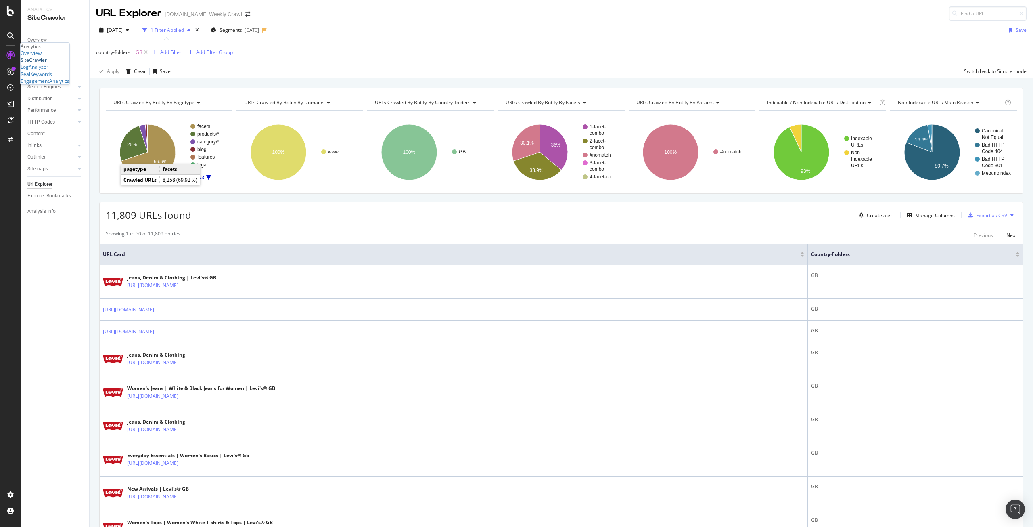
click at [47, 63] on div "SiteCrawler" at bounding box center [34, 60] width 26 height 7
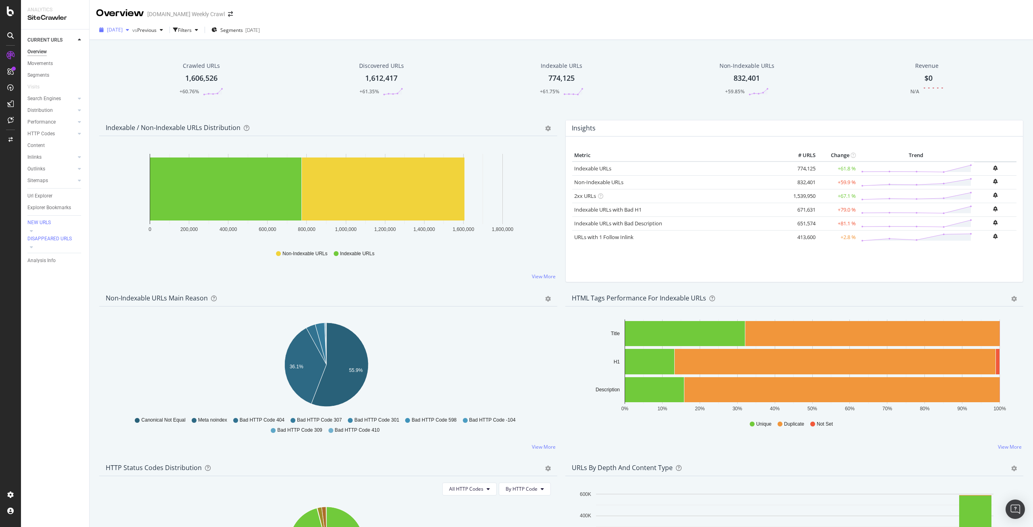
click at [123, 31] on span "[DATE]" at bounding box center [115, 29] width 16 height 7
click at [342, 37] on div "[DATE] vs Previous Filters Segments [DATE]" at bounding box center [562, 31] width 944 height 16
click at [44, 80] on div "ActionBoard AlertPanel" at bounding box center [35, 73] width 28 height 14
click at [43, 80] on div "AlertPanel" at bounding box center [32, 76] width 23 height 7
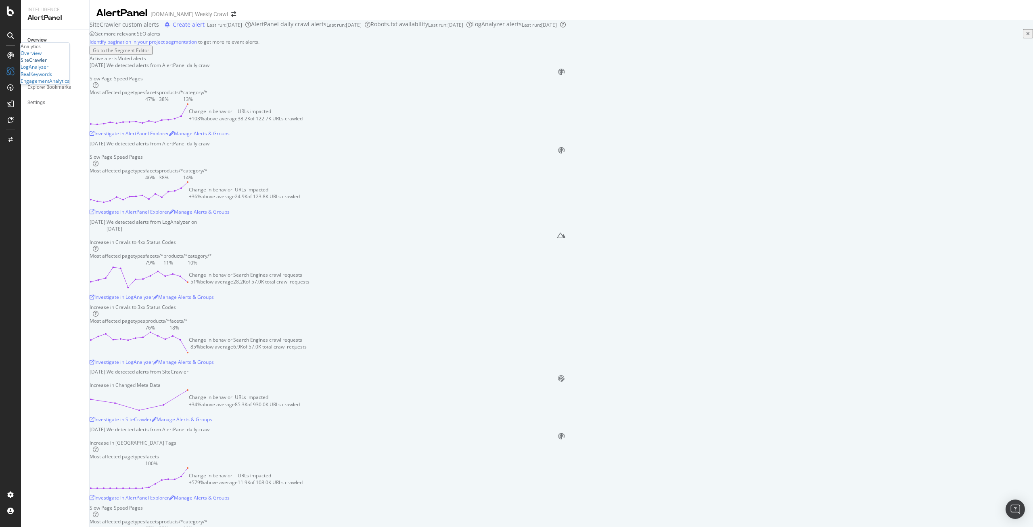
click at [46, 63] on div "SiteCrawler" at bounding box center [34, 60] width 26 height 7
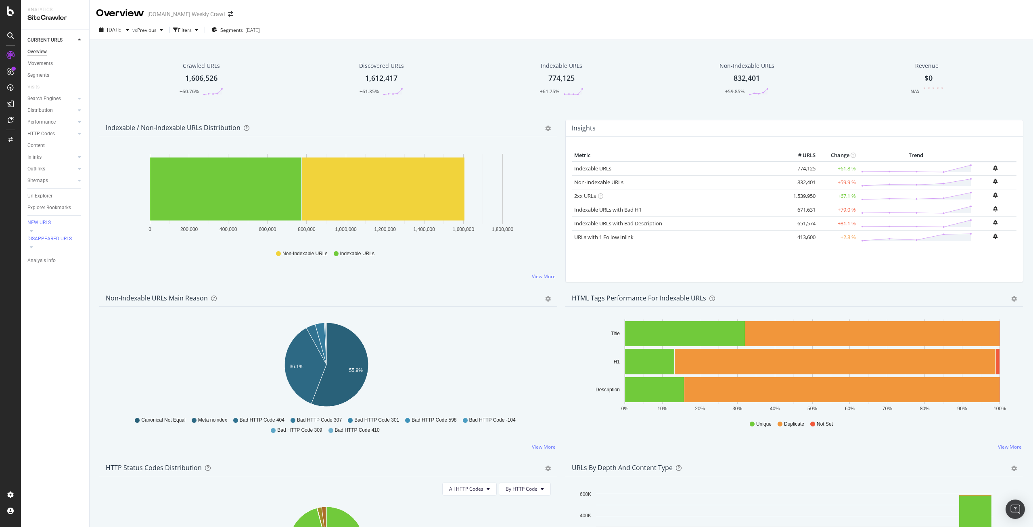
click at [203, 84] on div "1,606,526" at bounding box center [201, 78] width 32 height 10
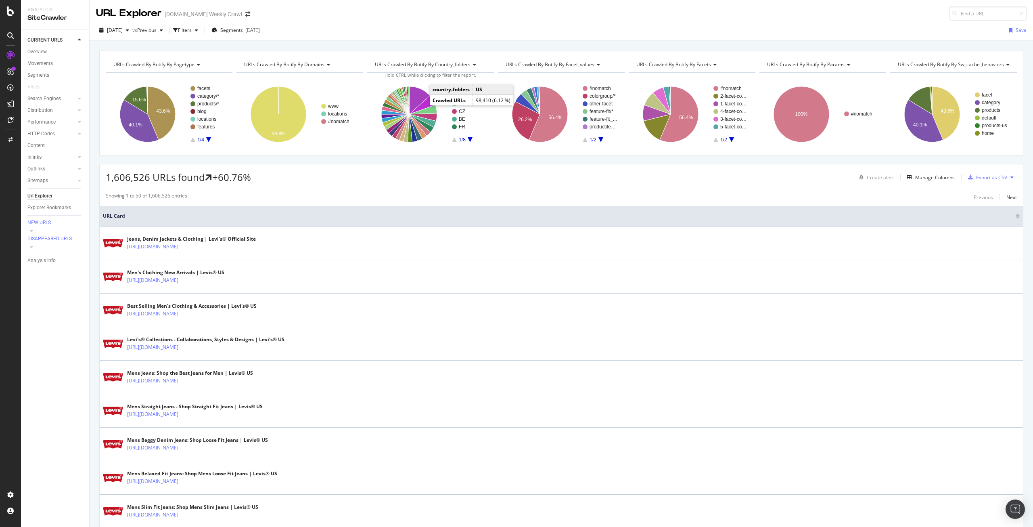
click at [427, 103] on icon "A chart." at bounding box center [422, 105] width 26 height 19
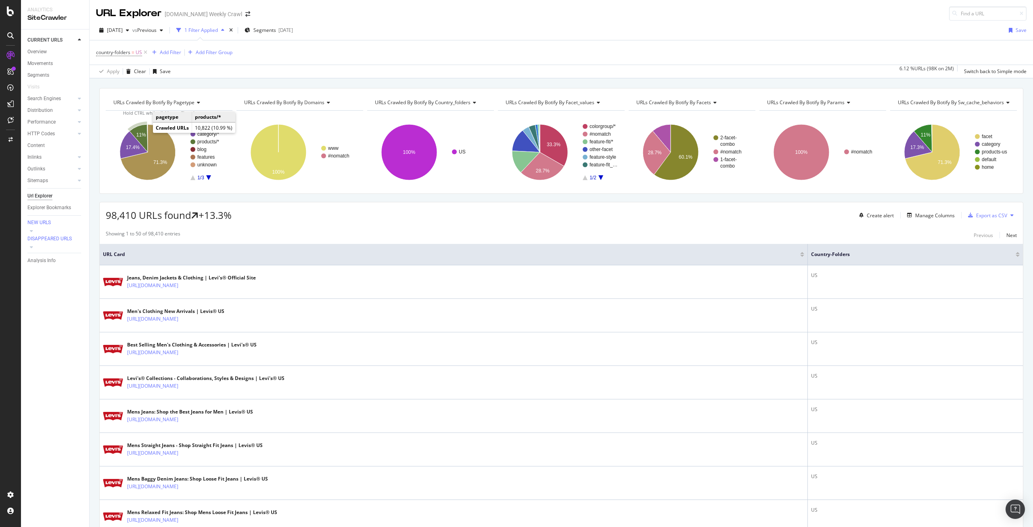
click at [143, 132] on text "11%" at bounding box center [141, 135] width 10 height 6
click at [985, 211] on div "Export as CSV" at bounding box center [986, 215] width 42 height 12
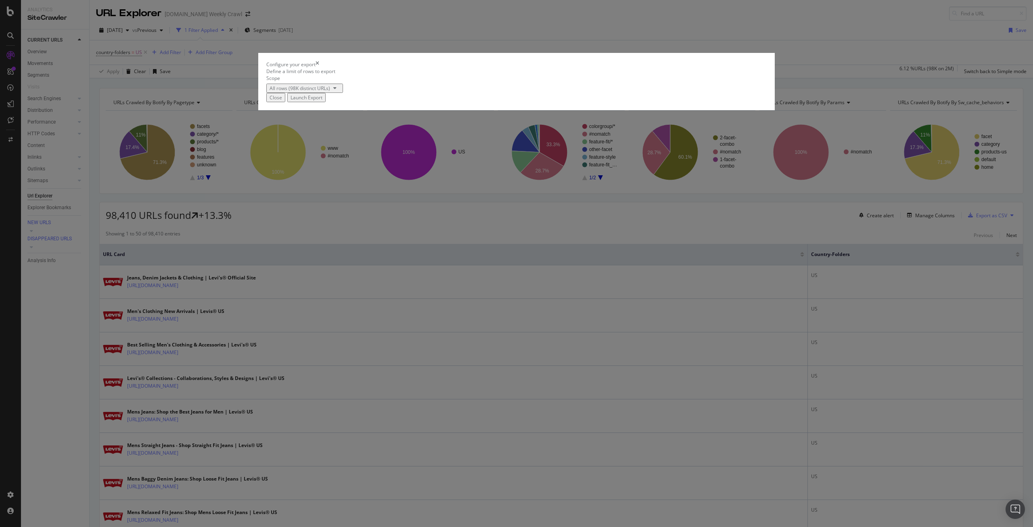
click at [323, 101] on div "Launch Export" at bounding box center [307, 97] width 32 height 7
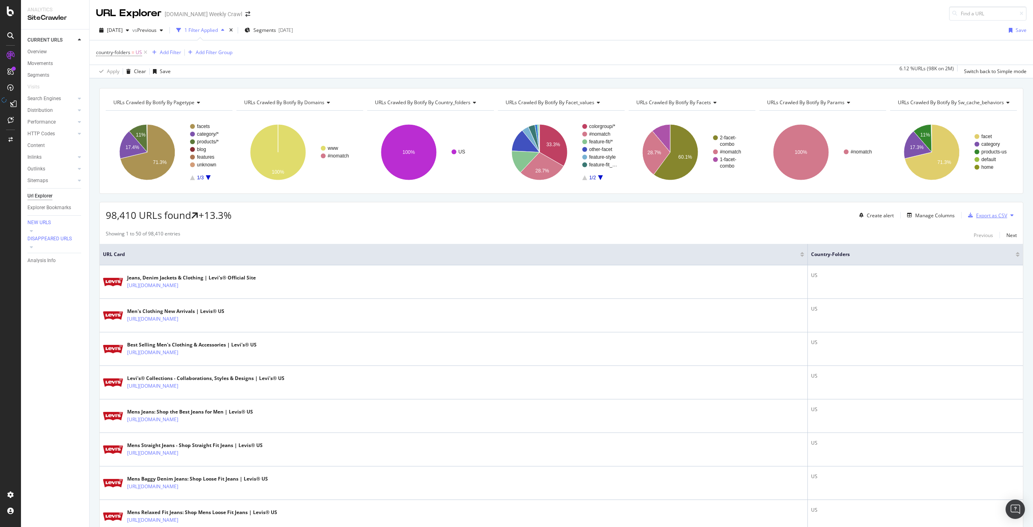
click at [987, 213] on div "Export as CSV" at bounding box center [992, 215] width 31 height 7
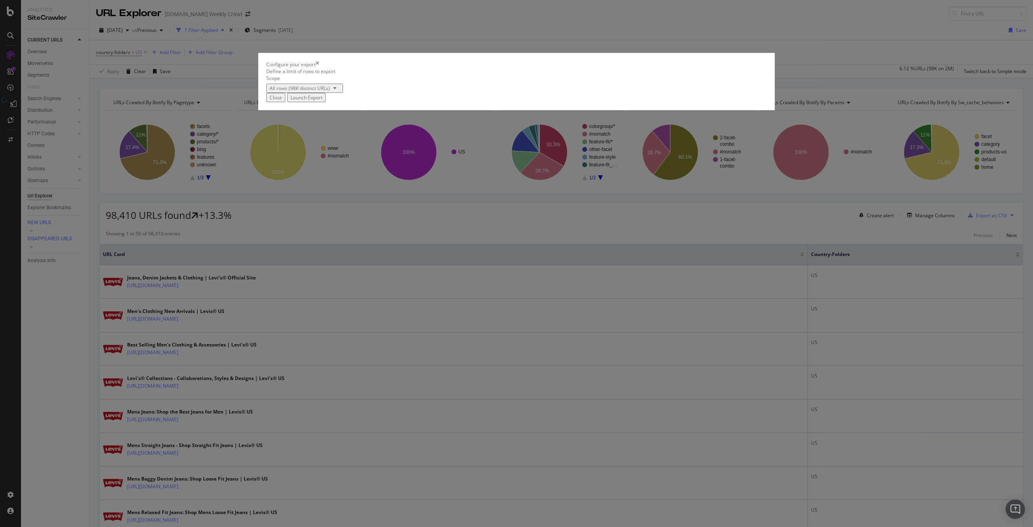
click at [323, 101] on div "Launch Export" at bounding box center [307, 97] width 32 height 7
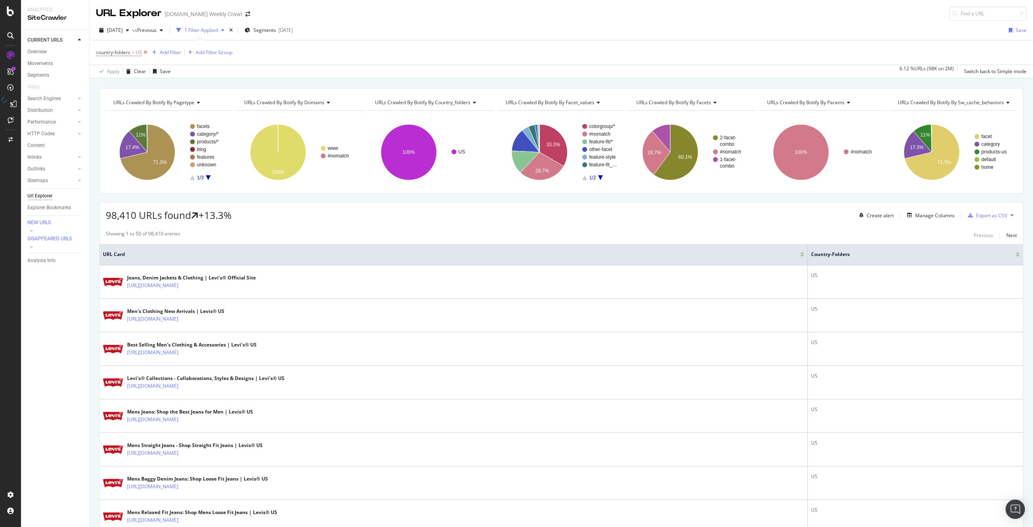
click at [147, 52] on icon at bounding box center [145, 52] width 7 height 8
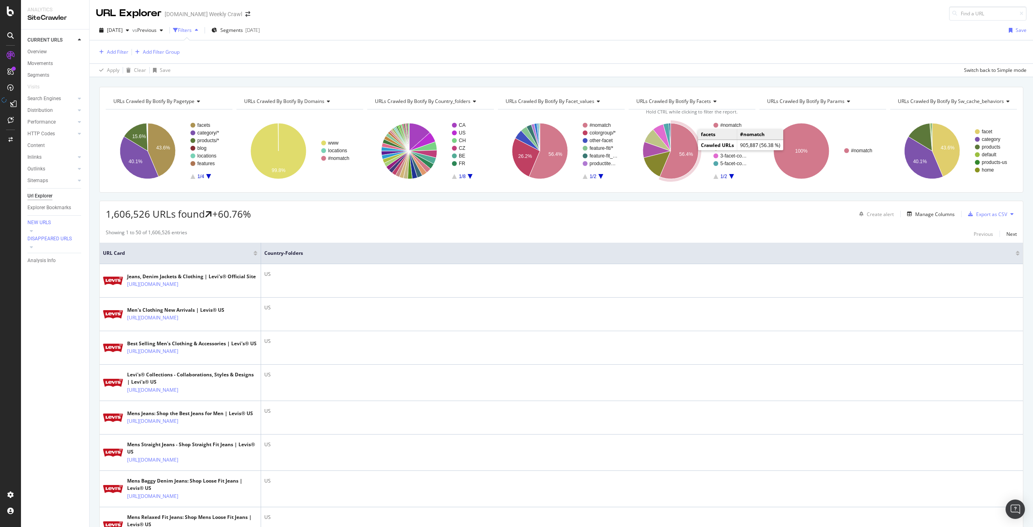
click at [687, 151] on text "56.4%" at bounding box center [686, 154] width 14 height 6
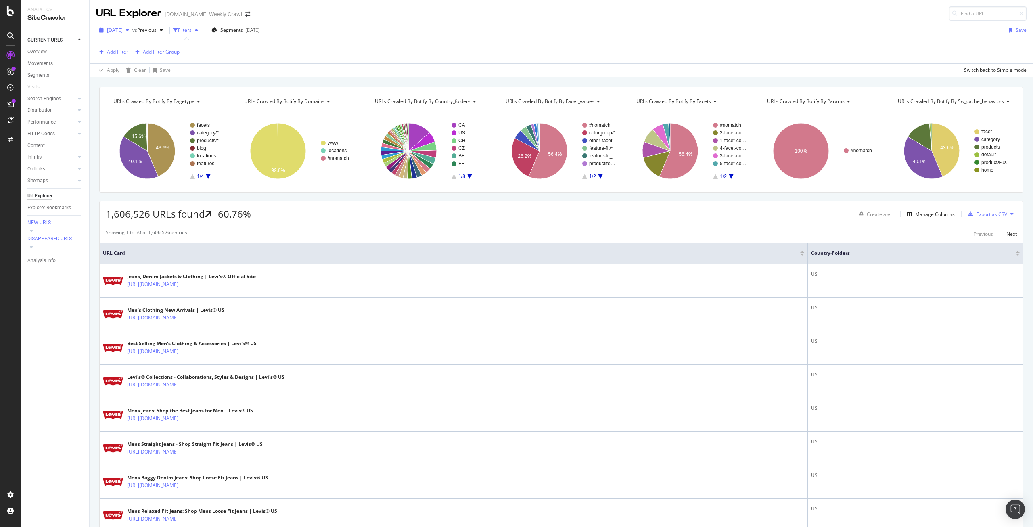
click at [129, 32] on icon "button" at bounding box center [127, 30] width 3 height 5
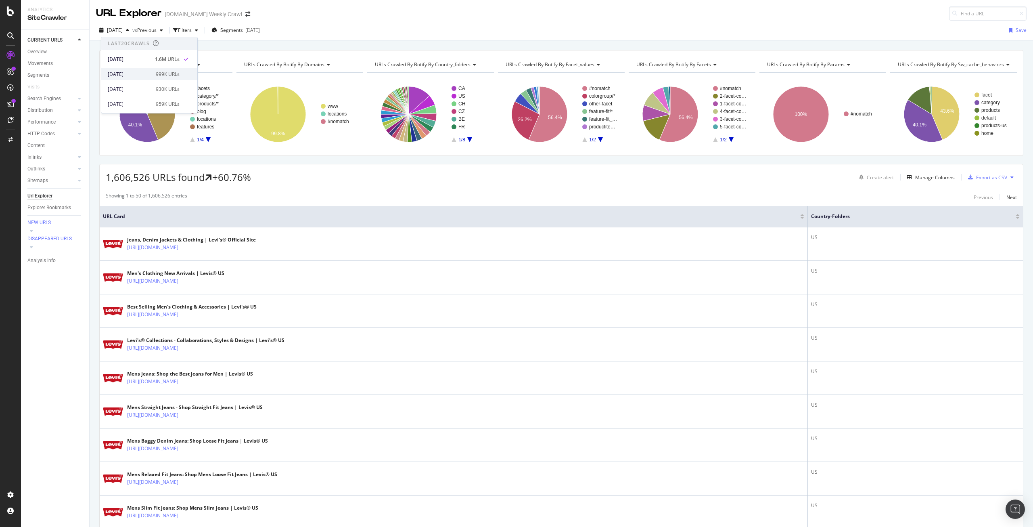
click at [136, 71] on div "2025 Sep. 11th" at bounding box center [129, 74] width 43 height 7
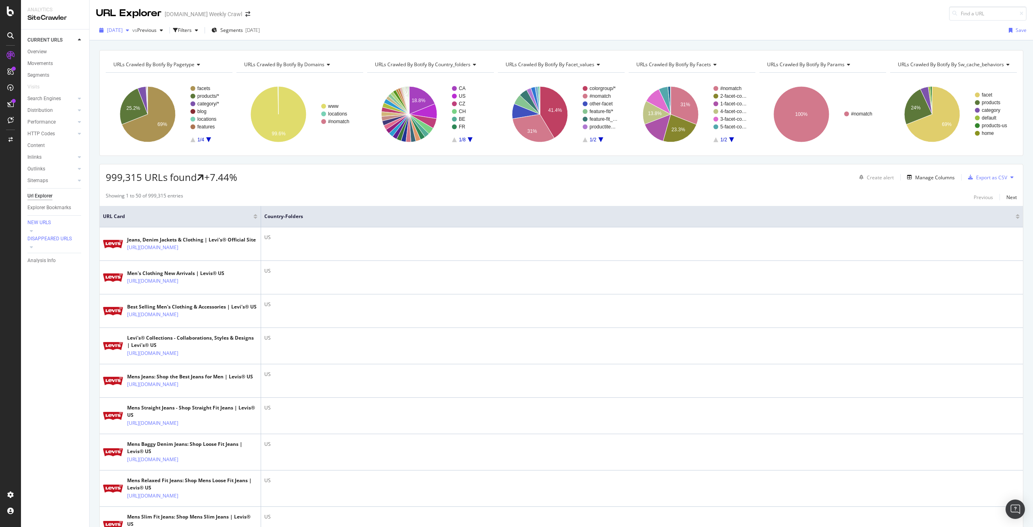
click at [123, 30] on span "2025 Sep. 11th" at bounding box center [115, 30] width 16 height 7
click at [137, 58] on div "2025 Sep. 18th" at bounding box center [129, 59] width 43 height 7
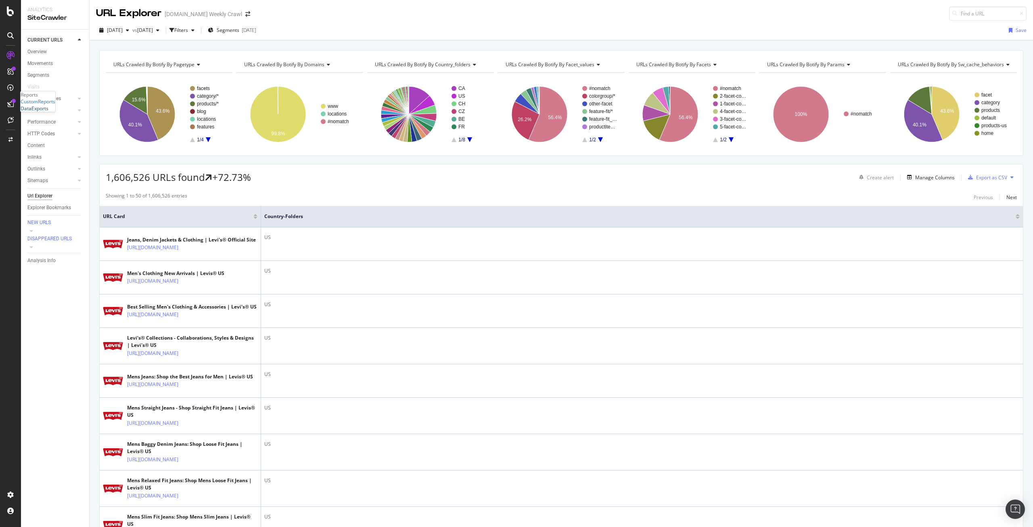
click at [39, 112] on div "DataExports" at bounding box center [35, 108] width 28 height 7
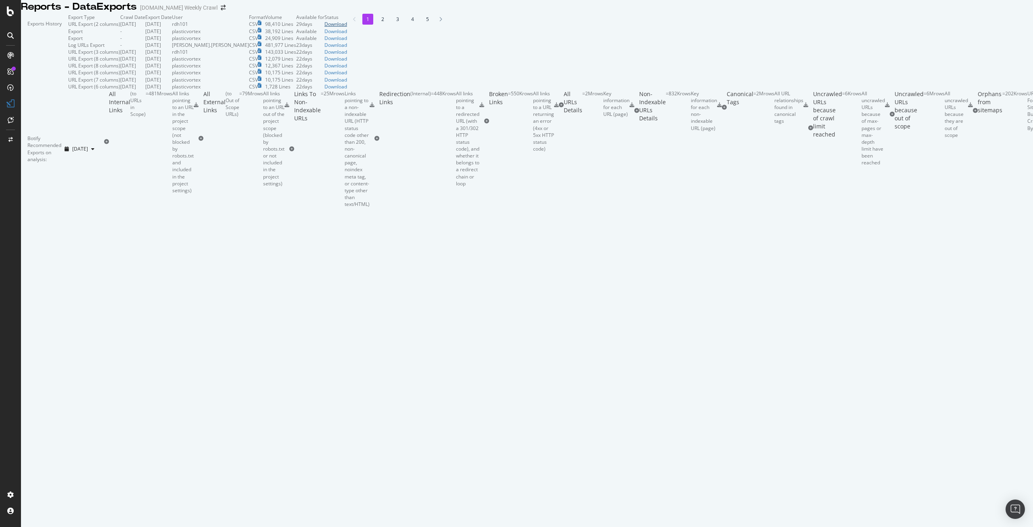
click at [347, 27] on div "Download" at bounding box center [336, 24] width 23 height 7
click at [47, 63] on div "SiteCrawler" at bounding box center [34, 60] width 26 height 7
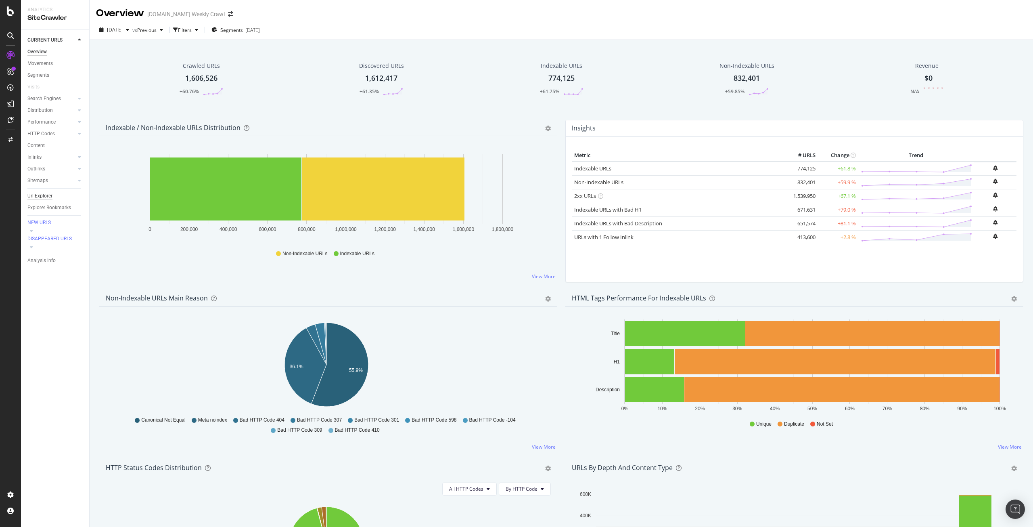
click at [45, 198] on div "Url Explorer" at bounding box center [39, 196] width 25 height 8
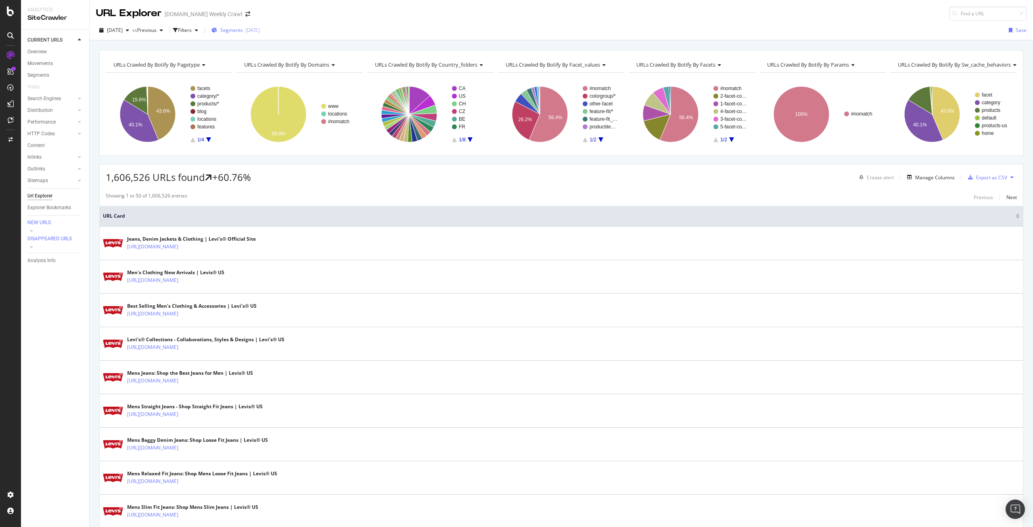
click at [243, 33] on span "Segments" at bounding box center [231, 30] width 23 height 7
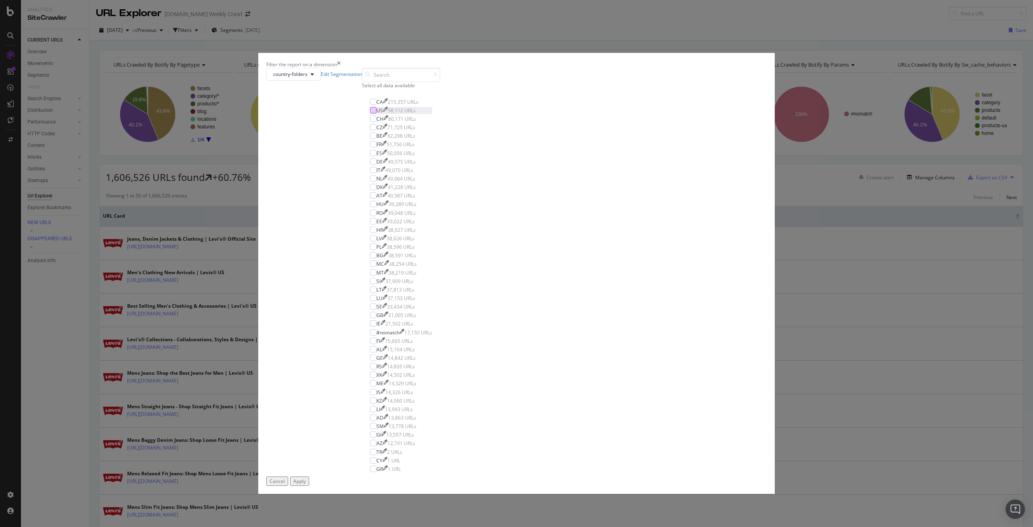
click at [377, 113] on div "modal" at bounding box center [373, 110] width 6 height 6
click at [306, 478] on div "Apply" at bounding box center [299, 481] width 13 height 7
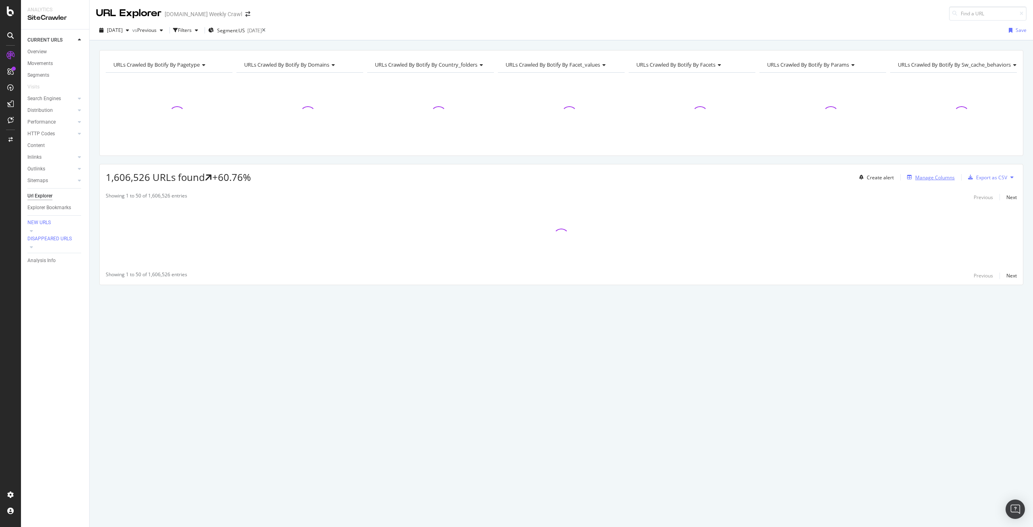
click at [943, 178] on div "Manage Columns" at bounding box center [936, 177] width 40 height 7
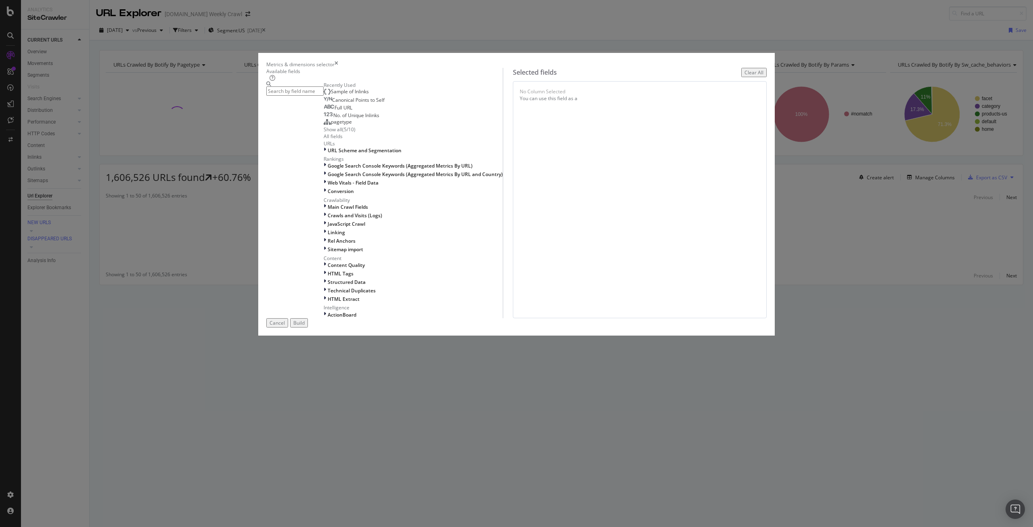
click at [324, 96] on input "modal" at bounding box center [294, 90] width 57 height 9
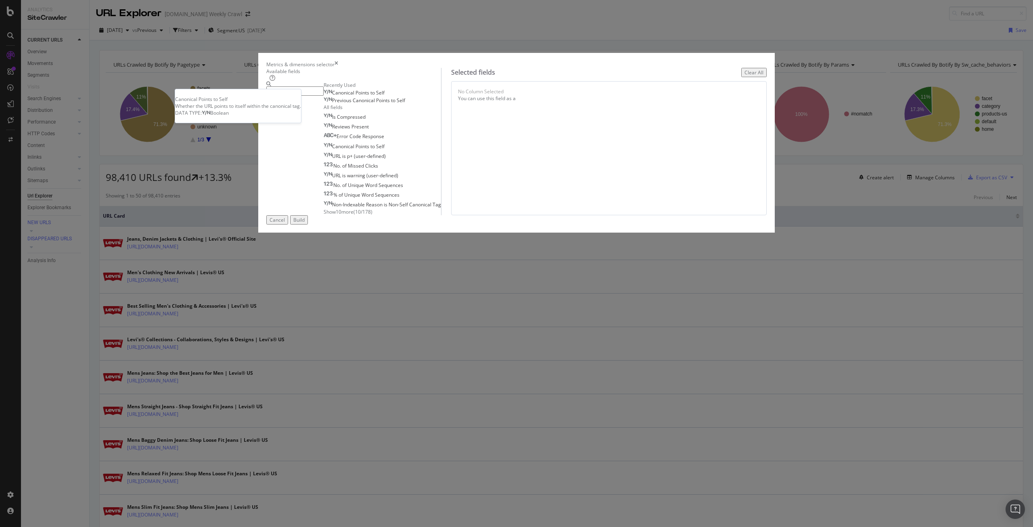
type input "se"
click at [376, 96] on span "to" at bounding box center [374, 92] width 6 height 7
click at [308, 224] on button "Build" at bounding box center [299, 219] width 18 height 9
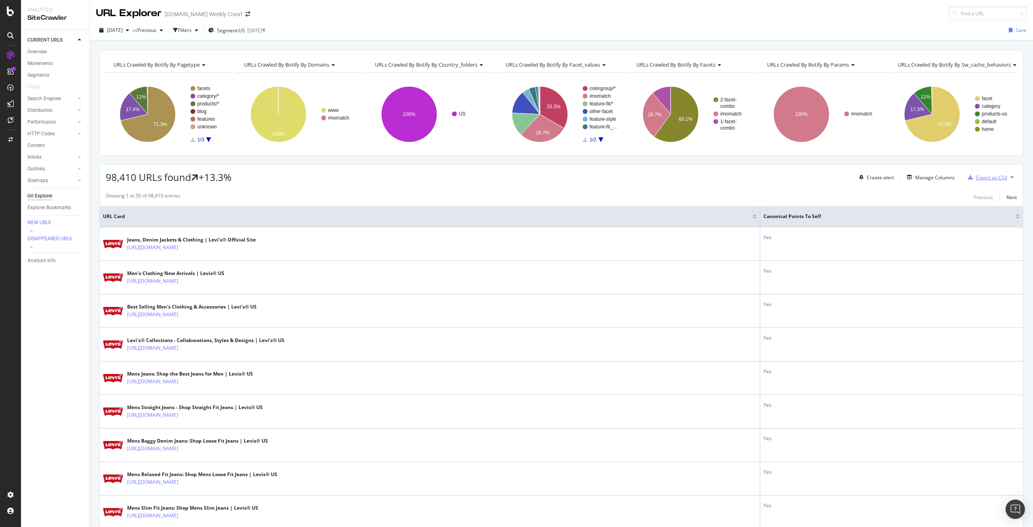
click at [982, 180] on div "Export as CSV" at bounding box center [992, 177] width 31 height 7
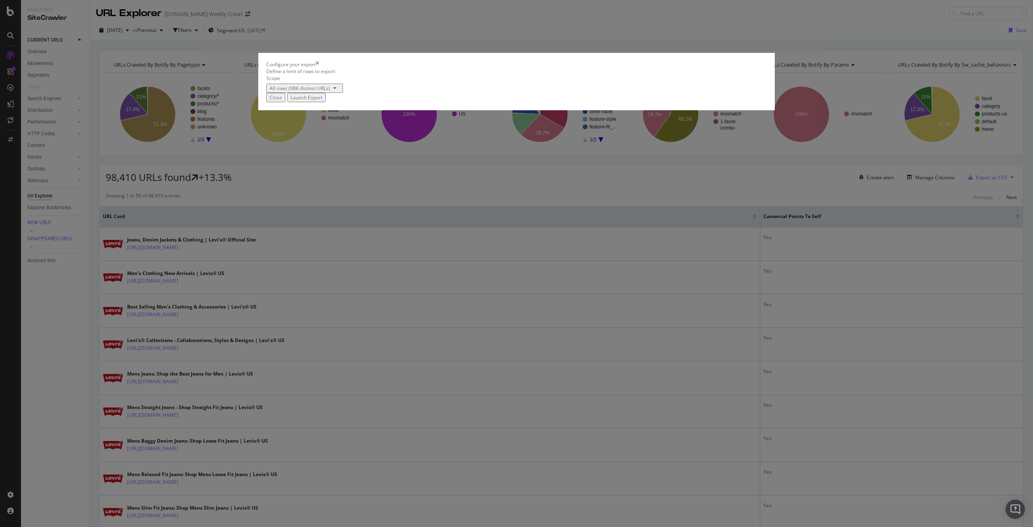
click at [323, 101] on div "Launch Export" at bounding box center [307, 97] width 32 height 7
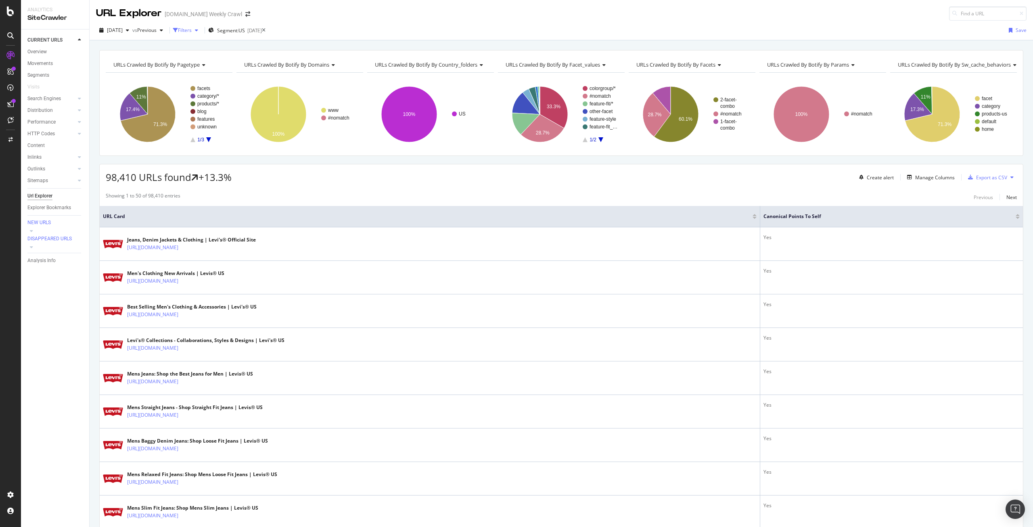
click at [192, 28] on div "Filters" at bounding box center [185, 30] width 14 height 7
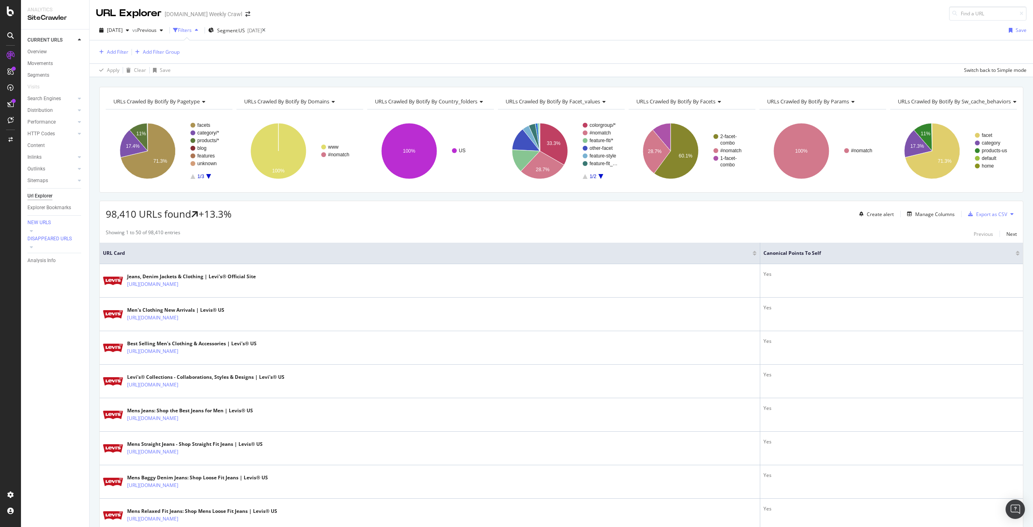
click at [118, 57] on div "Add Filter Add Filter Group" at bounding box center [561, 51] width 931 height 23
click at [118, 50] on div "Add Filter" at bounding box center [117, 51] width 21 height 7
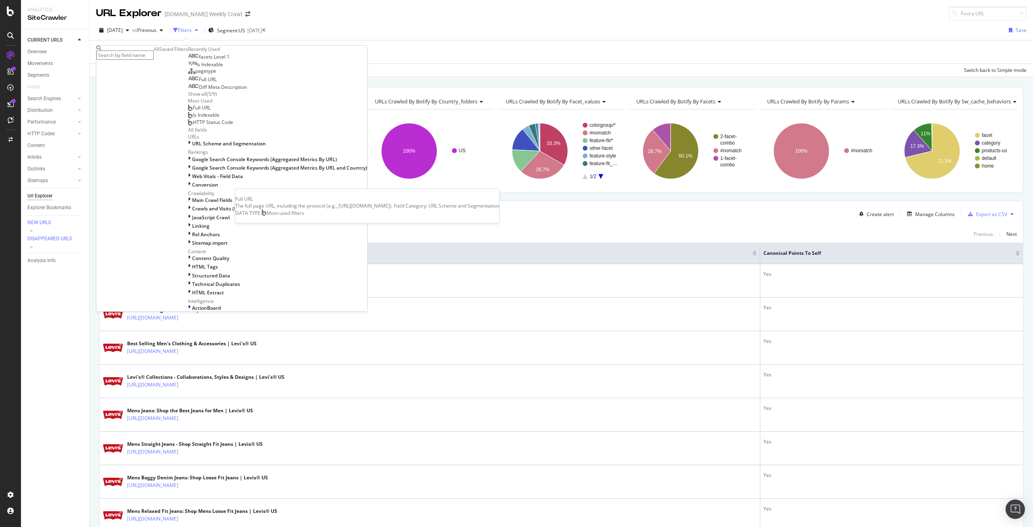
click at [193, 111] on span "Full URL" at bounding box center [202, 107] width 18 height 7
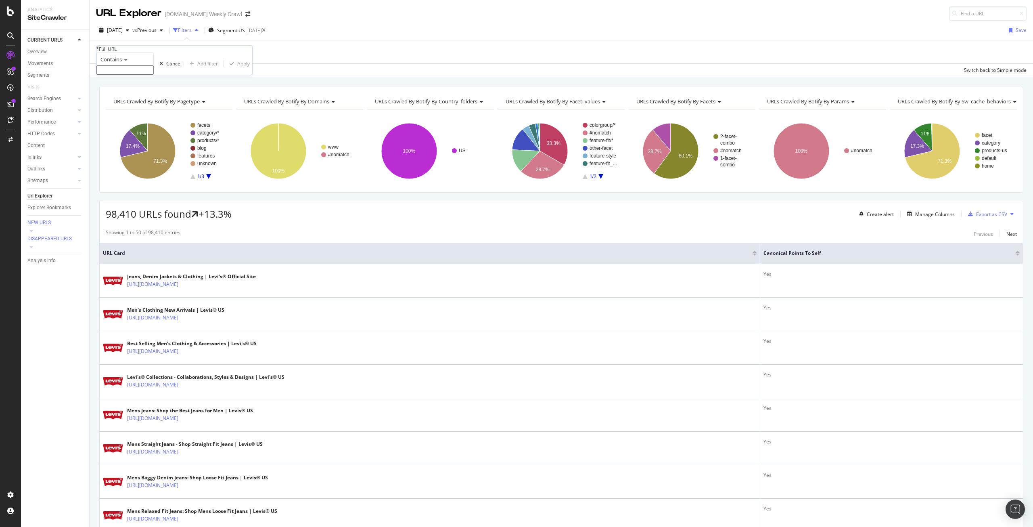
click at [137, 75] on input "text" at bounding box center [124, 69] width 57 height 9
paste input "%"
type input "%"
click at [237, 69] on div "Apply" at bounding box center [243, 66] width 13 height 7
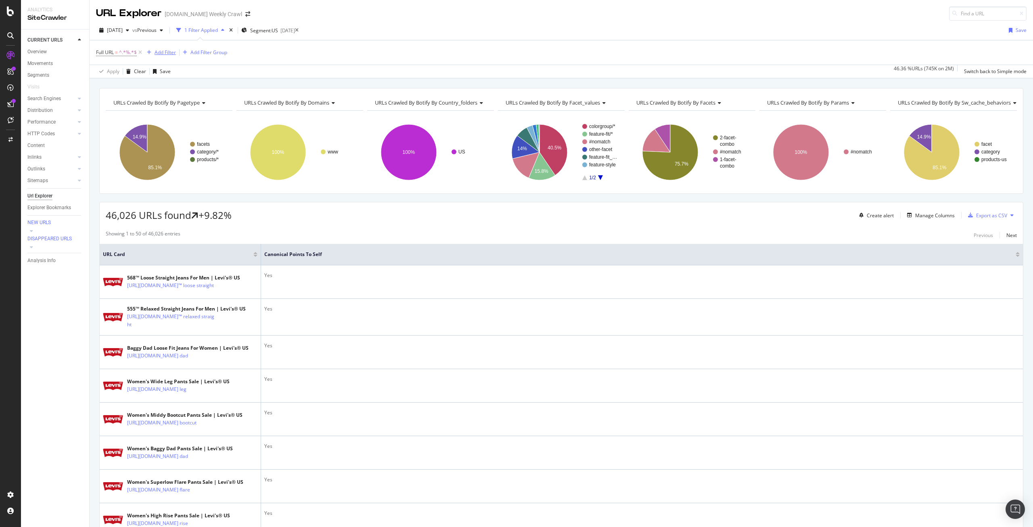
click at [155, 52] on div "Add Filter" at bounding box center [165, 52] width 21 height 7
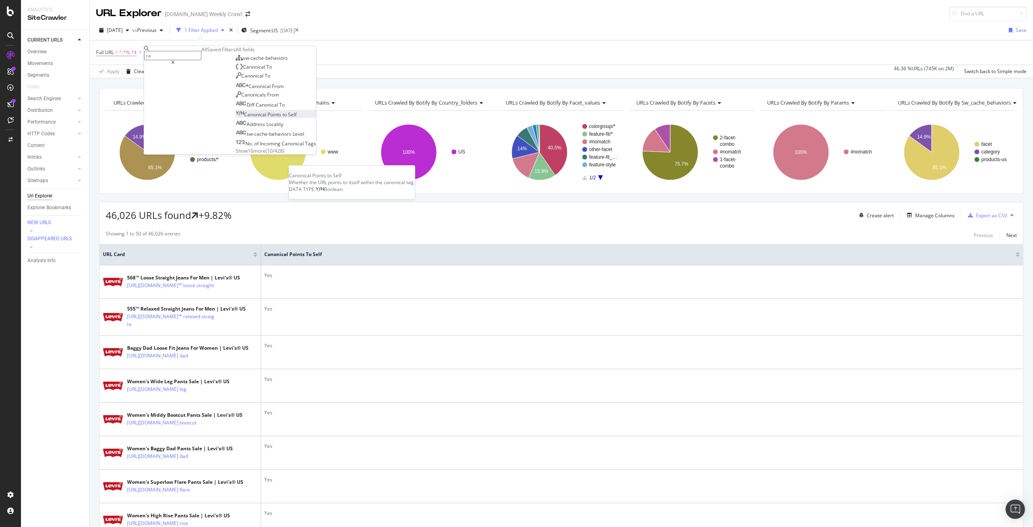
type input "ca"
click at [288, 118] on span "Self" at bounding box center [292, 114] width 8 height 7
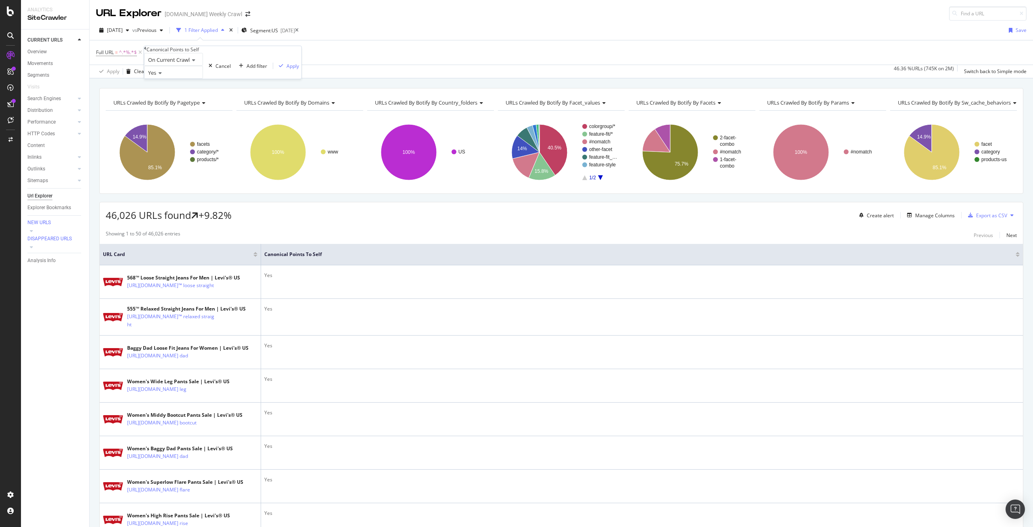
click at [189, 79] on div "Yes" at bounding box center [173, 72] width 59 height 13
click at [181, 96] on div "No" at bounding box center [174, 91] width 58 height 8
click at [287, 69] on div "Apply" at bounding box center [293, 66] width 13 height 7
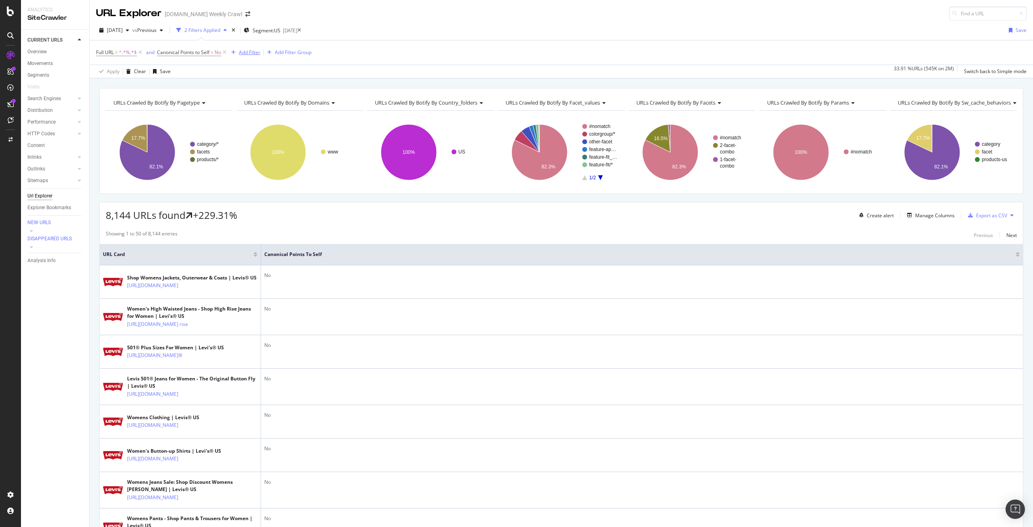
click at [248, 48] on div "Add Filter" at bounding box center [244, 52] width 32 height 9
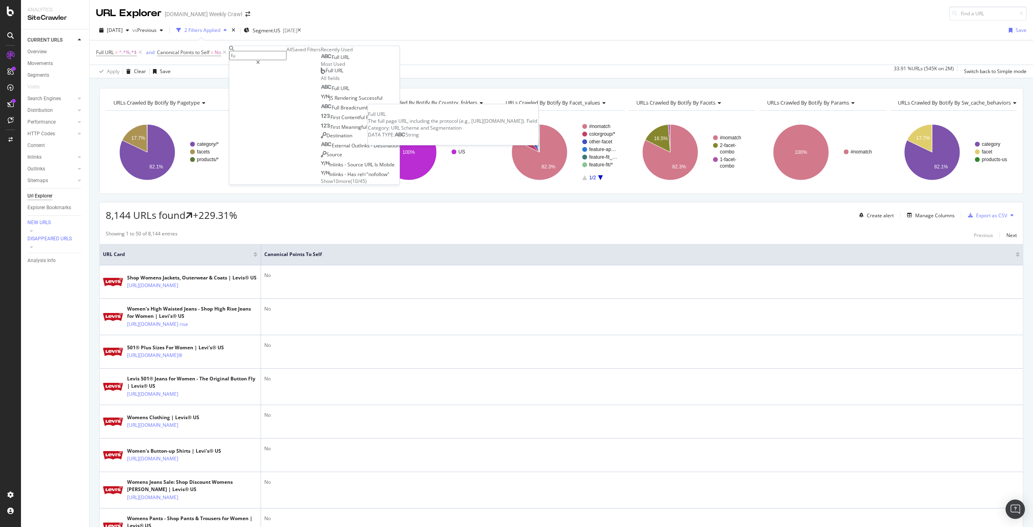
type input "fu"
click at [321, 61] on div "Full URL" at bounding box center [335, 57] width 29 height 6
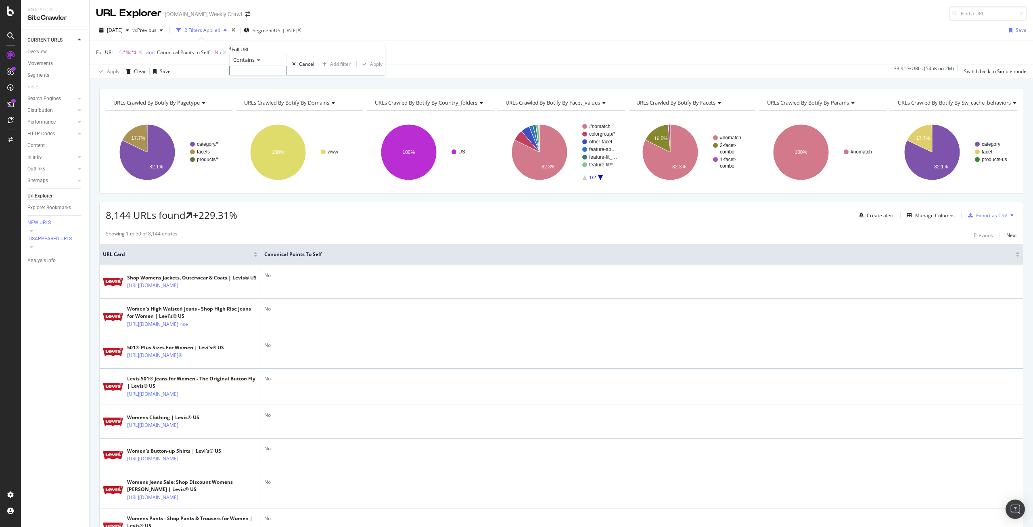
click at [260, 63] on icon at bounding box center [258, 60] width 6 height 5
click at [258, 133] on span "Doesn't contain" at bounding box center [249, 129] width 35 height 7
click at [269, 75] on input "text" at bounding box center [257, 70] width 57 height 9
paste input "%2F"
type input "%2F"
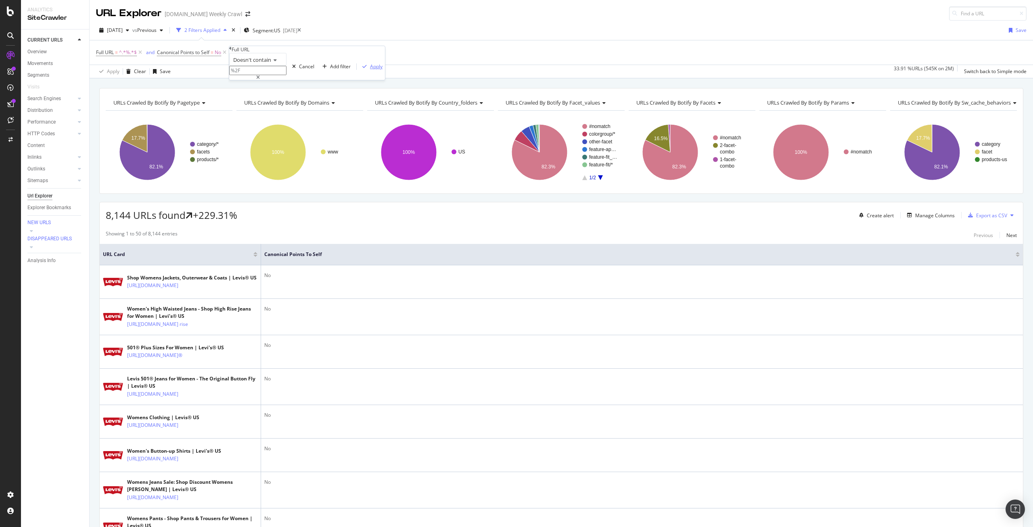
click at [370, 70] on div "Apply" at bounding box center [376, 66] width 13 height 7
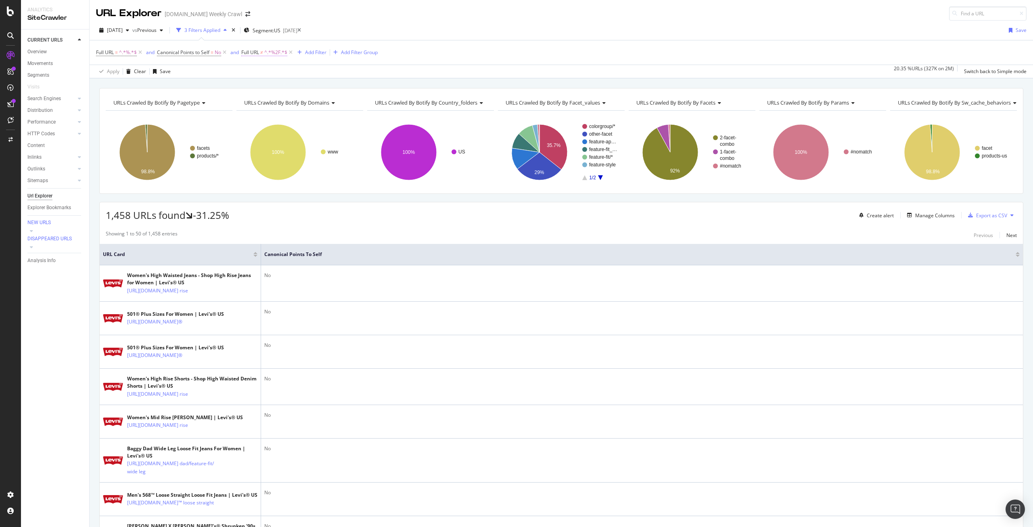
click at [267, 48] on span "^.*%2F.*$" at bounding box center [275, 52] width 23 height 11
paste input "/US/en_US/clothing/"
type input "/US/en_US/clothing/"
click at [384, 69] on div "Apply" at bounding box center [390, 65] width 13 height 7
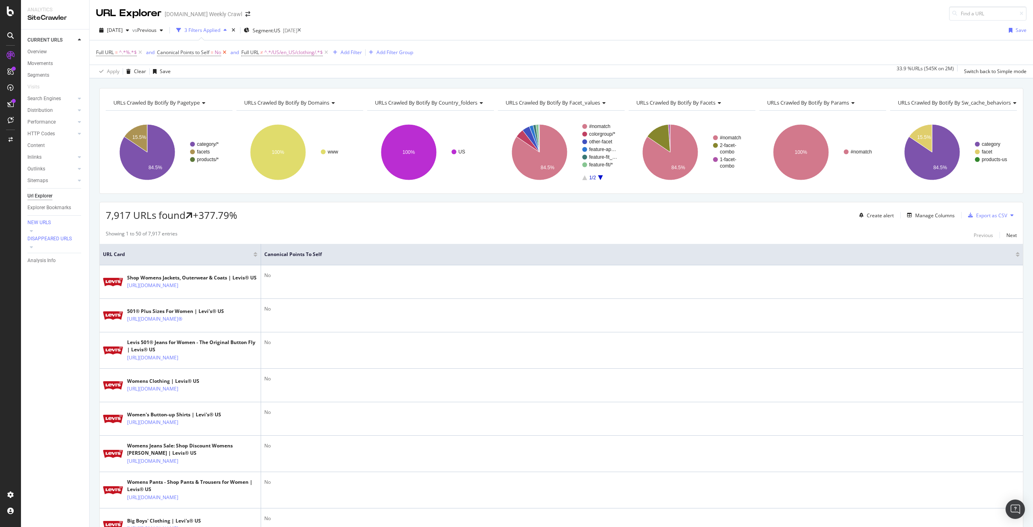
click at [224, 52] on icon at bounding box center [224, 52] width 7 height 8
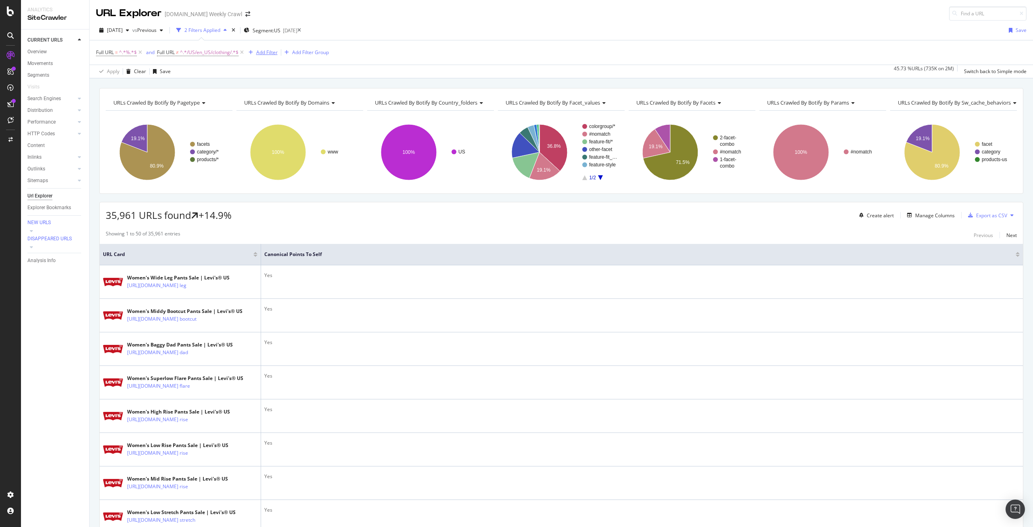
click at [266, 50] on div "Add Filter" at bounding box center [266, 52] width 21 height 7
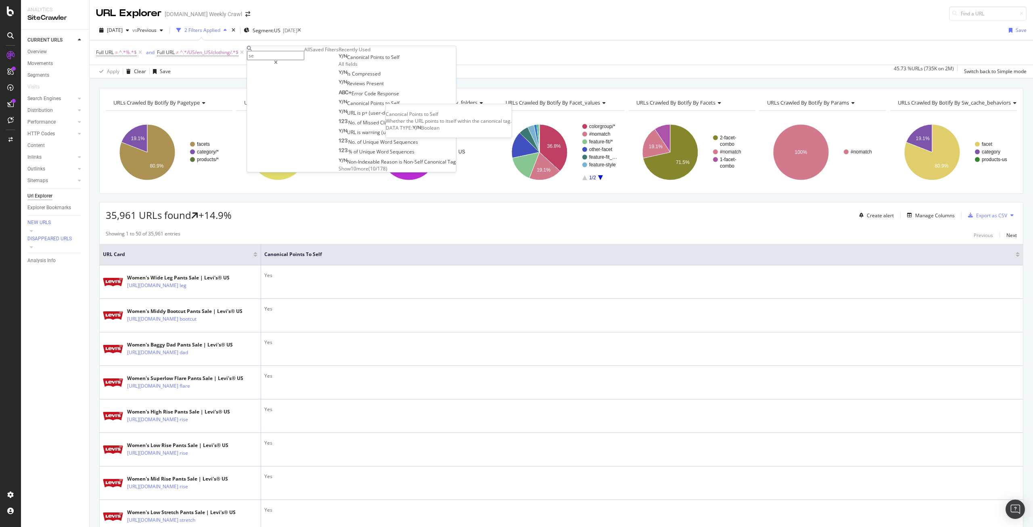
type input "se"
click at [371, 61] on span "Points" at bounding box center [378, 57] width 15 height 7
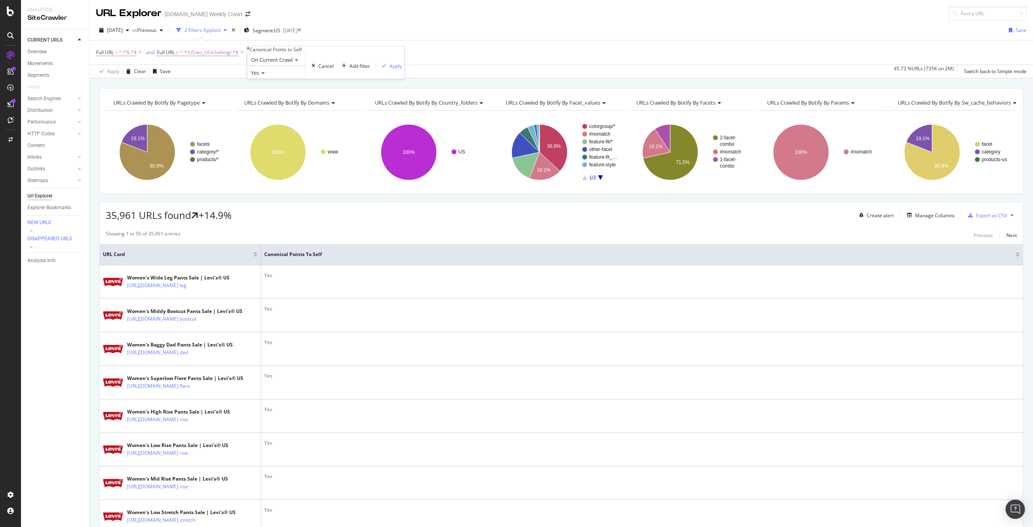
click at [268, 79] on div "Yes" at bounding box center [276, 72] width 59 height 13
click at [271, 96] on div "No" at bounding box center [276, 91] width 58 height 8
click at [390, 69] on div "Apply" at bounding box center [396, 66] width 13 height 7
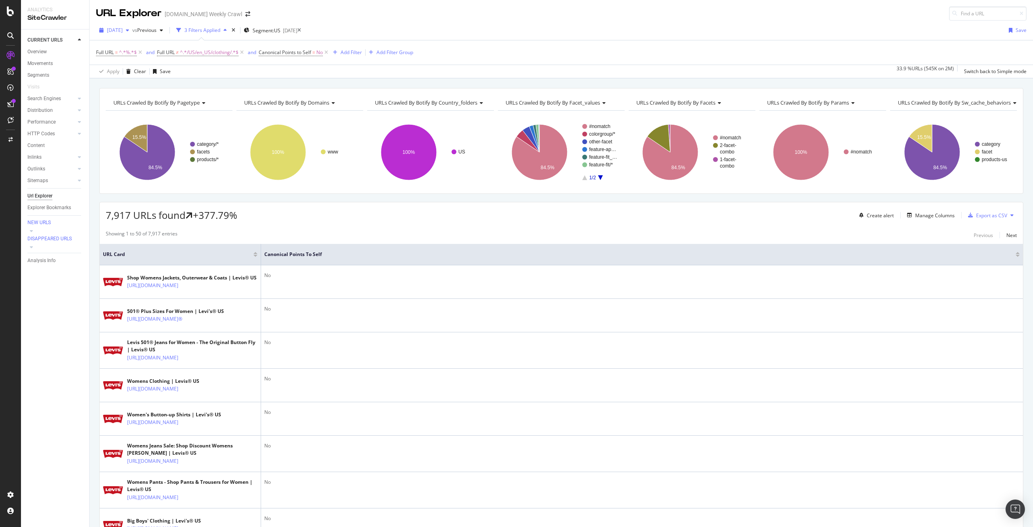
click at [123, 32] on span "2025 Sep. 18th" at bounding box center [115, 30] width 16 height 7
click at [133, 90] on div "2025 Jul. 24th" at bounding box center [129, 86] width 43 height 7
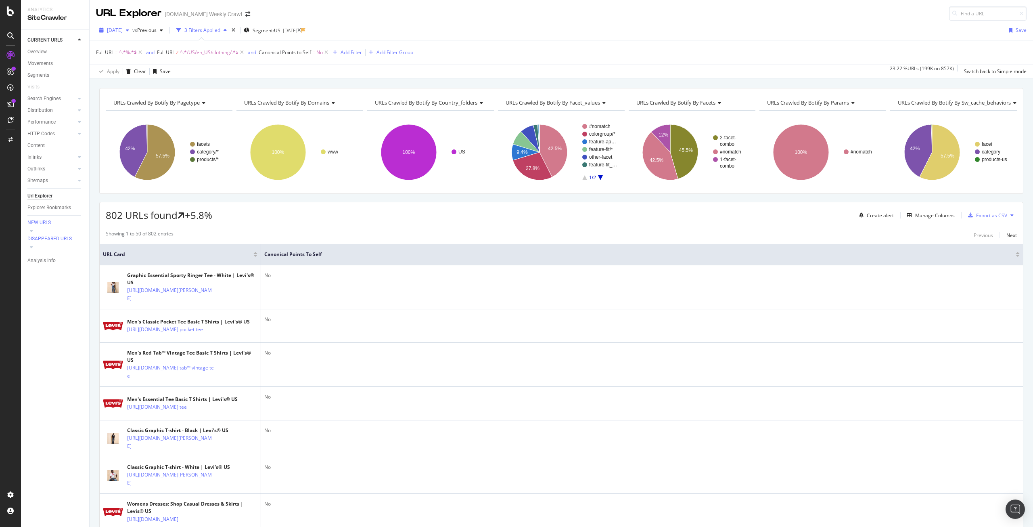
click at [121, 34] on div "2025 Jul. 24th" at bounding box center [114, 30] width 36 height 12
click at [128, 59] on div "2025 Sep. 18th" at bounding box center [129, 59] width 43 height 7
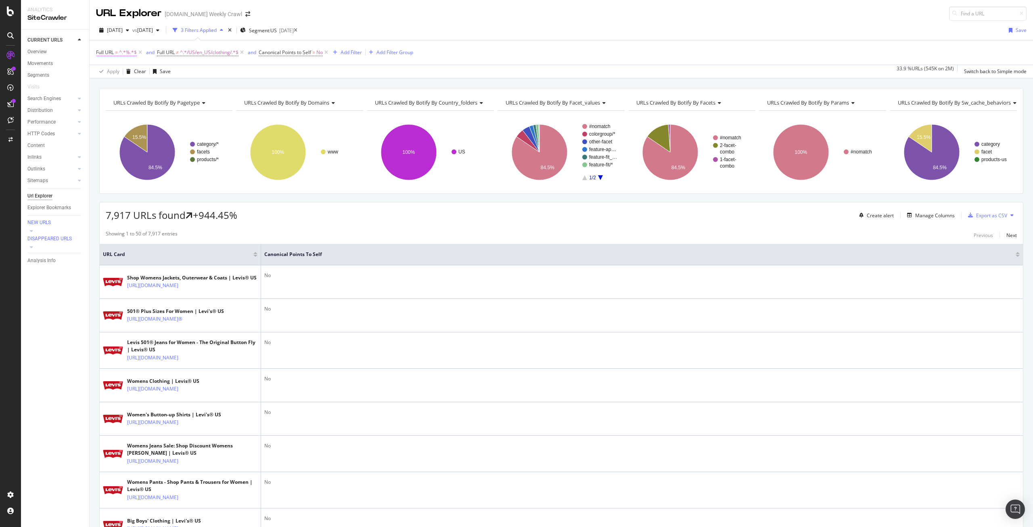
click at [125, 52] on span "^.*%.*$" at bounding box center [128, 52] width 18 height 11
click at [174, 42] on div "Full URL = ^.*%.*$ and Full URL ≠ ^.*/US/en_US/clothing/.*$ and Canonical Point…" at bounding box center [561, 52] width 931 height 24
click at [110, 31] on span "2025 Sep. 18th" at bounding box center [115, 30] width 16 height 7
click at [122, 89] on div "2025 Sep. 4th" at bounding box center [129, 89] width 43 height 7
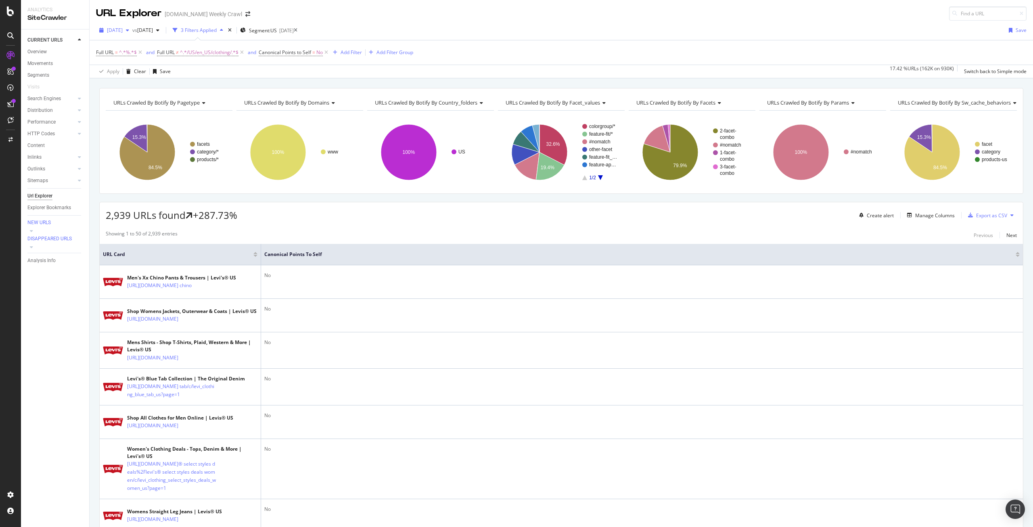
click at [119, 27] on span "2025 Sep. 4th" at bounding box center [115, 30] width 16 height 7
click at [118, 73] on div "2025 Sep. 11th" at bounding box center [129, 74] width 43 height 7
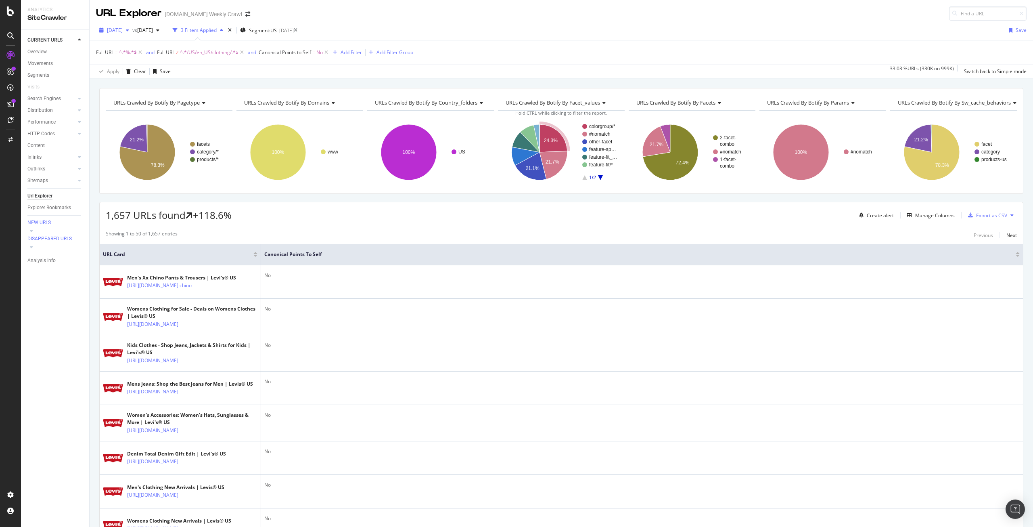
click at [123, 31] on span "2025 Sep. 11th" at bounding box center [115, 30] width 16 height 7
click at [132, 60] on div "2025 Sep. 18th" at bounding box center [129, 59] width 43 height 7
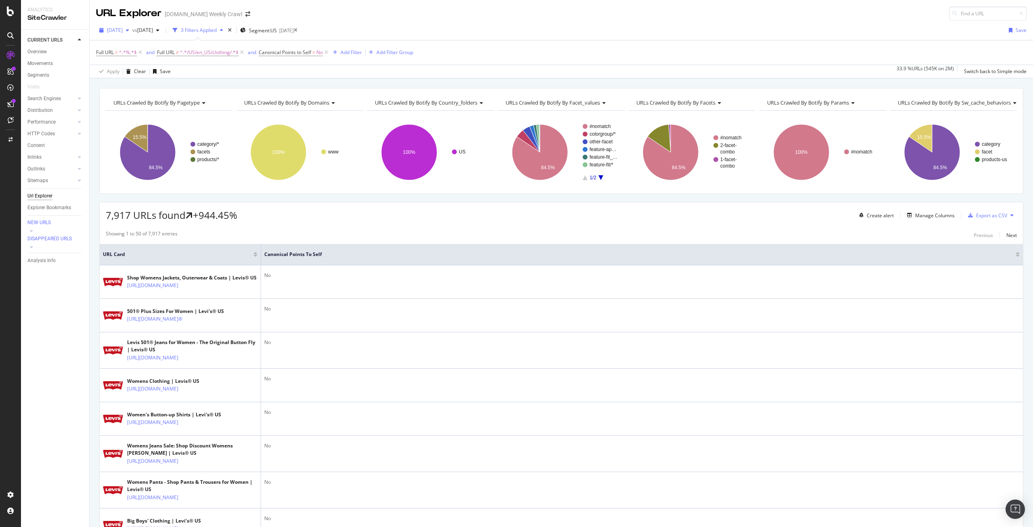
click at [123, 32] on span "2025 Sep. 18th" at bounding box center [115, 30] width 16 height 7
click at [130, 88] on div "2025 Sep. 4th" at bounding box center [129, 89] width 43 height 7
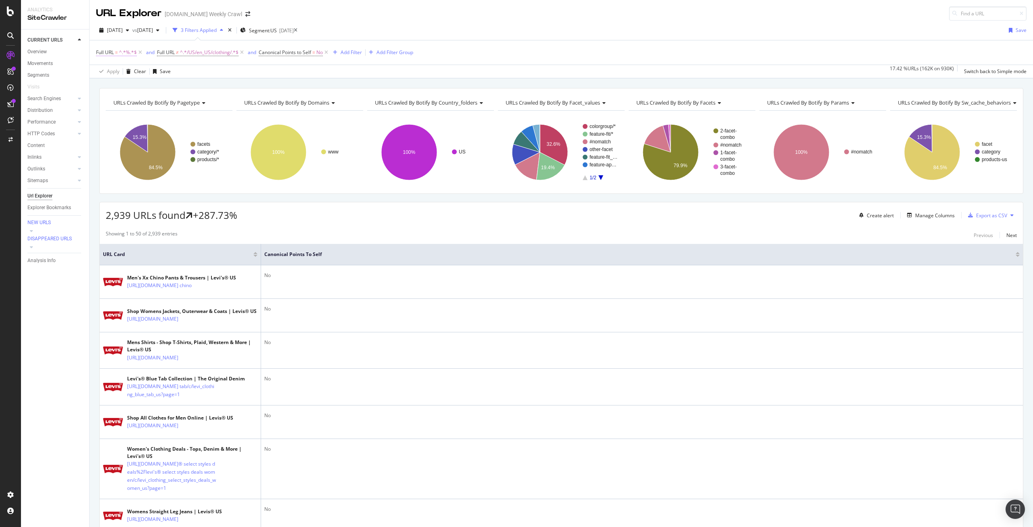
click at [127, 52] on span "^.*%.*$" at bounding box center [128, 52] width 18 height 11
click at [127, 79] on icon at bounding box center [126, 76] width 4 height 5
click at [166, 66] on div "Cancel" at bounding box center [173, 62] width 15 height 7
click at [141, 53] on icon at bounding box center [140, 52] width 7 height 8
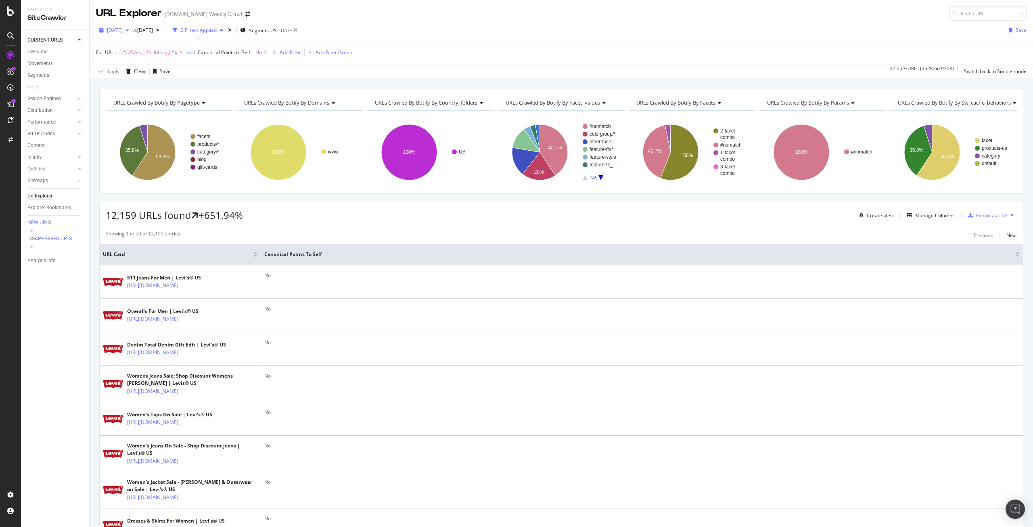
click at [123, 33] on span "2025 Sep. 4th" at bounding box center [115, 30] width 16 height 7
click at [134, 61] on div "2025 Sep. 18th" at bounding box center [129, 59] width 43 height 7
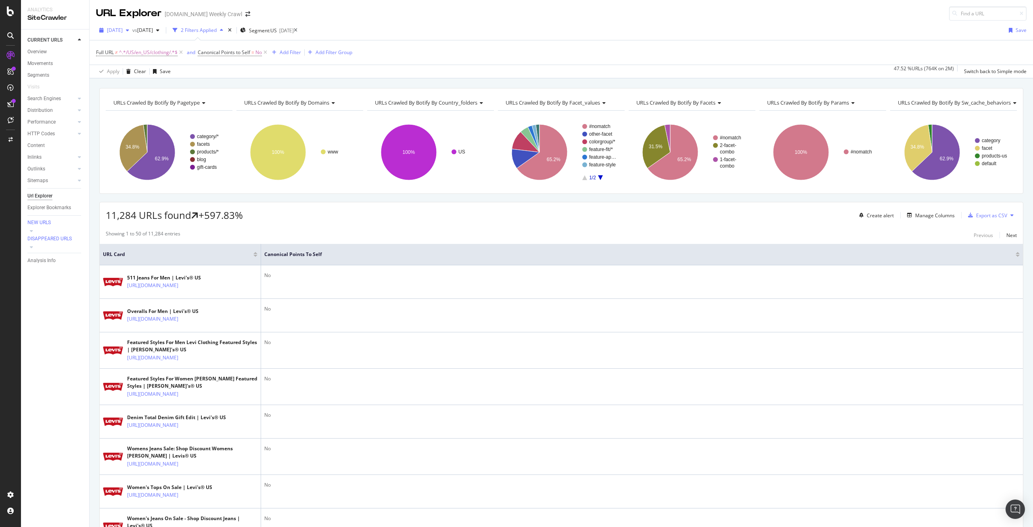
click at [123, 29] on span "2025 Sep. 18th" at bounding box center [115, 30] width 16 height 7
click at [133, 73] on div "2025 Sep. 11th" at bounding box center [129, 74] width 43 height 7
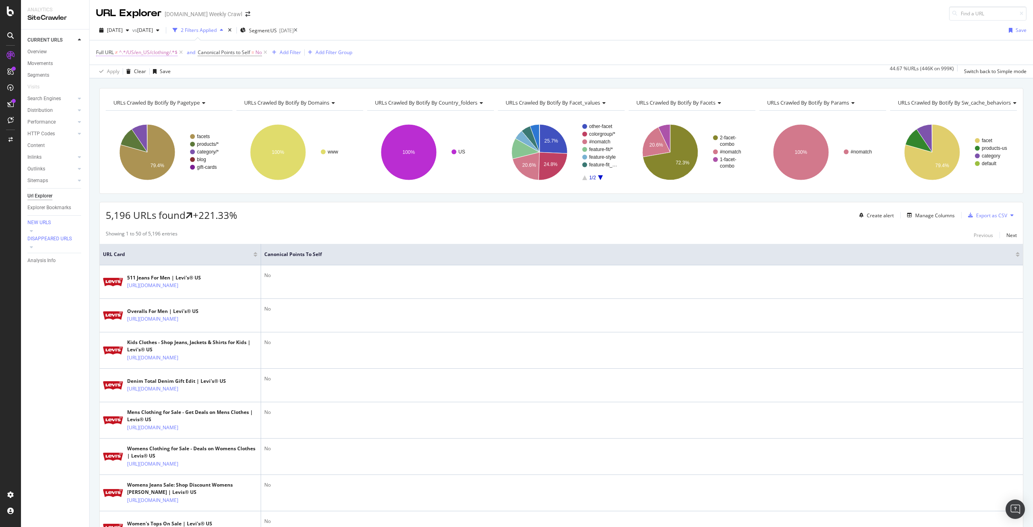
click at [149, 52] on span "^.*/US/en_US/clothing/.*$" at bounding box center [148, 52] width 59 height 11
click at [442, 39] on div "2025 Sep. 11th vs 2025 Jul. 17th 2 Filters Applied Segment: US 2025-08-06 Save" at bounding box center [562, 32] width 944 height 16
click at [294, 53] on div "Add Filter" at bounding box center [290, 52] width 21 height 7
click at [443, 13] on div "URL Explorer levi.com Weekly Crawl" at bounding box center [562, 10] width 944 height 21
click at [930, 216] on div "Manage Columns" at bounding box center [936, 215] width 40 height 7
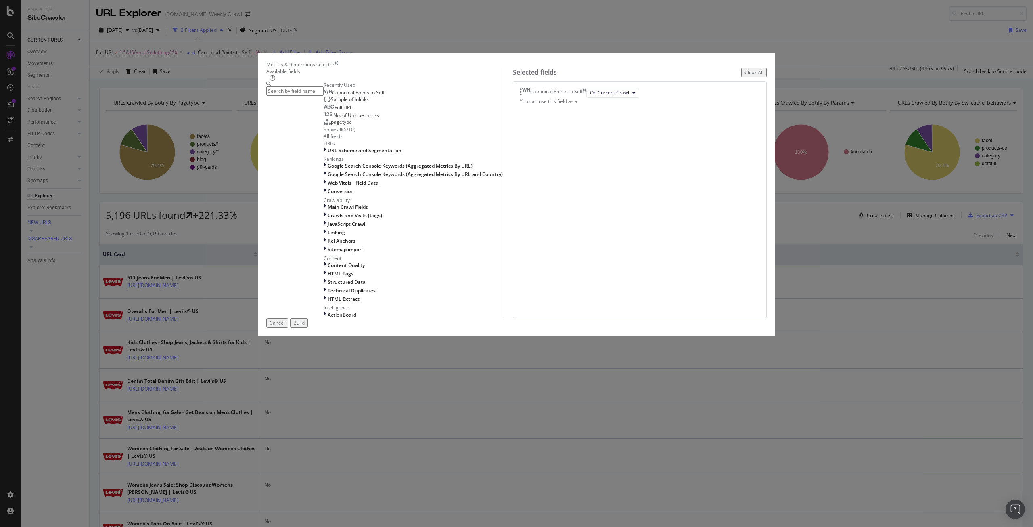
click at [324, 96] on input "modal" at bounding box center [294, 90] width 57 height 9
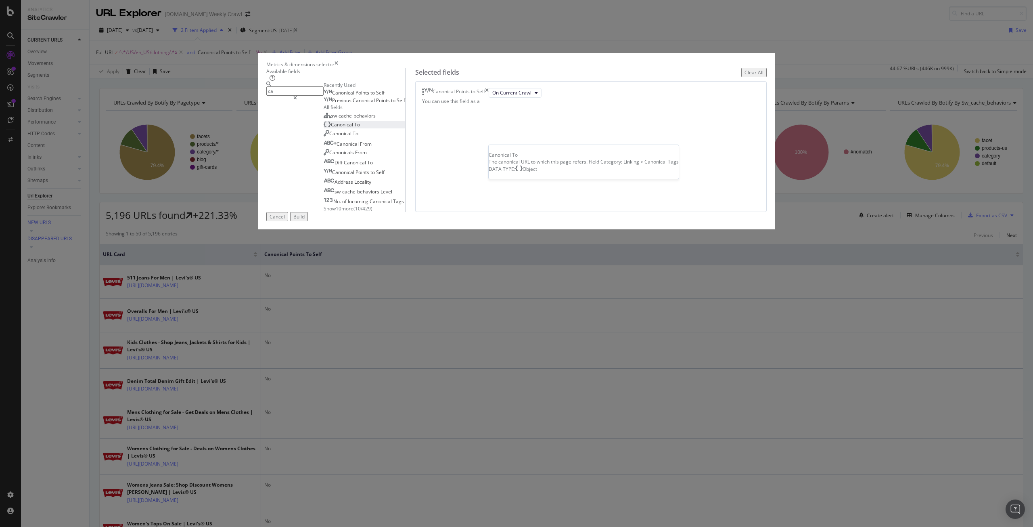
type input "ca"
click at [360, 128] on div "Canonical To" at bounding box center [342, 124] width 36 height 7
click at [308, 221] on button "Build" at bounding box center [299, 216] width 18 height 9
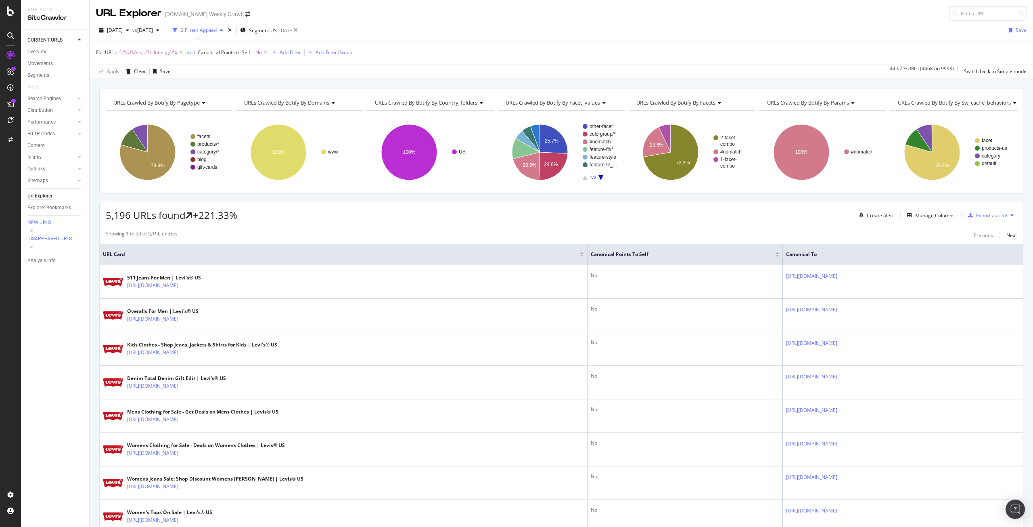
click at [148, 52] on span "^.*/US/en_US/clothing/.*$" at bounding box center [148, 52] width 59 height 11
click at [138, 62] on span "Doesn't contain" at bounding box center [120, 58] width 38 height 7
click at [131, 124] on div "Contains" at bounding box center [125, 120] width 57 height 8
click at [237, 69] on div "Apply" at bounding box center [243, 65] width 13 height 7
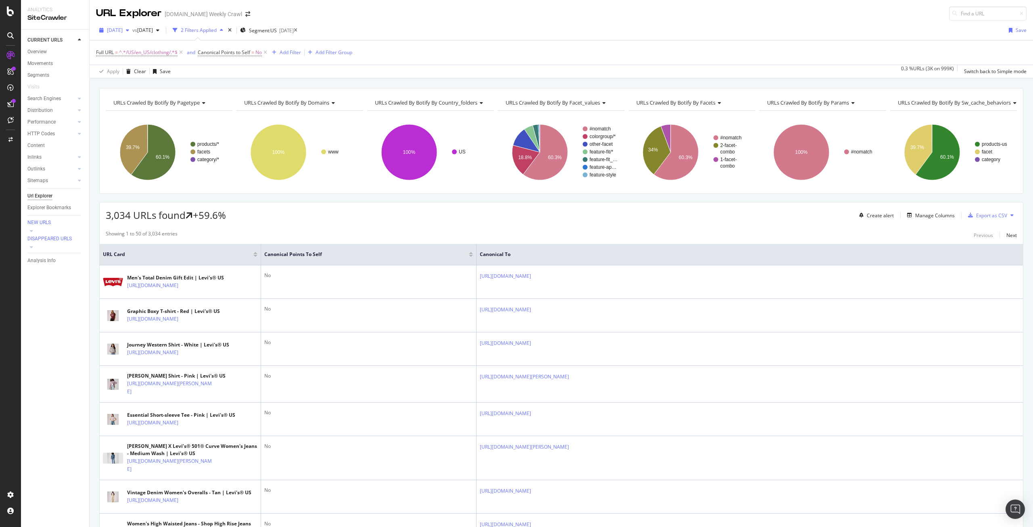
click at [132, 28] on div "button" at bounding box center [128, 30] width 10 height 5
click at [141, 57] on div "2025 Sep. 18th" at bounding box center [129, 59] width 43 height 7
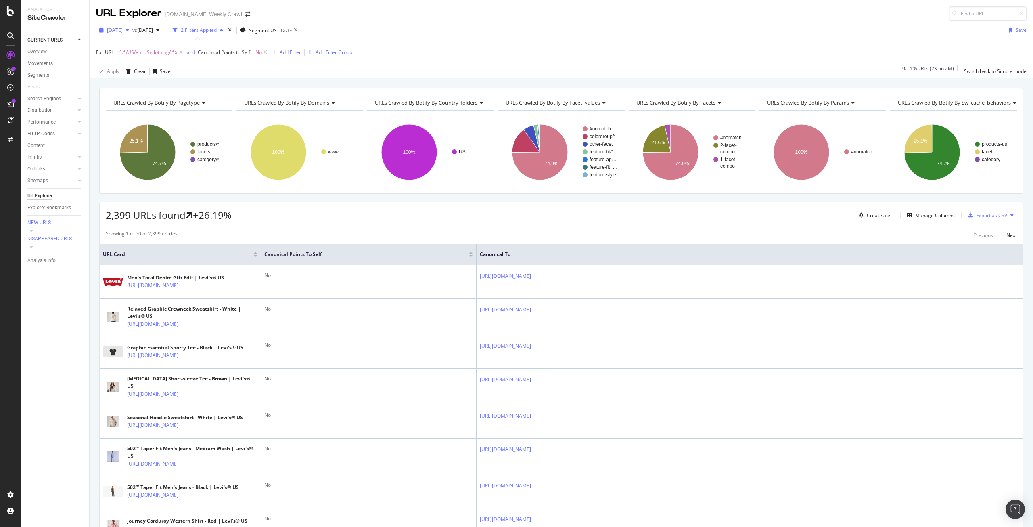
click at [123, 33] on span "2025 Sep. 18th" at bounding box center [115, 30] width 16 height 7
click at [133, 73] on div "2025 Sep. 11th" at bounding box center [129, 74] width 43 height 7
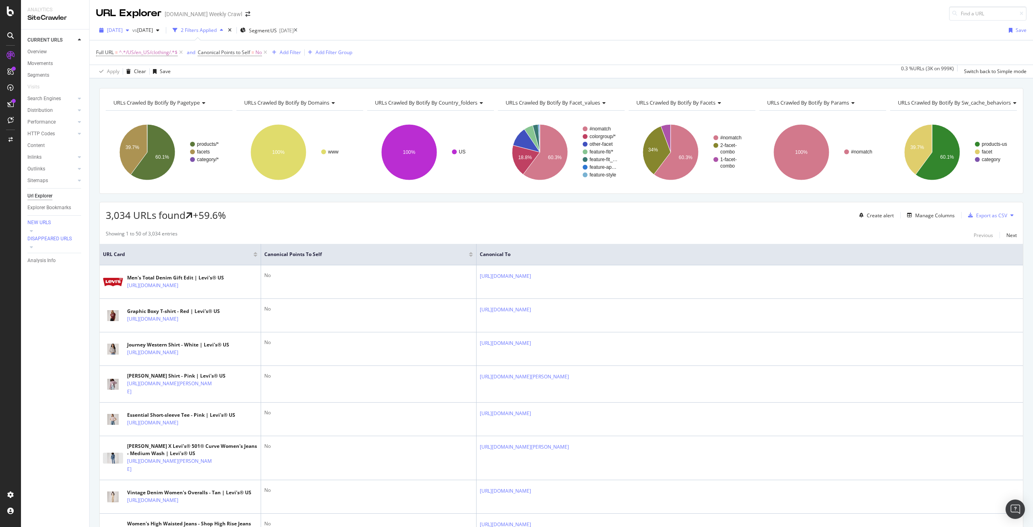
click at [123, 32] on span "2025 Sep. 11th" at bounding box center [115, 30] width 16 height 7
click at [132, 86] on div "2025 Sep. 4th" at bounding box center [129, 89] width 43 height 7
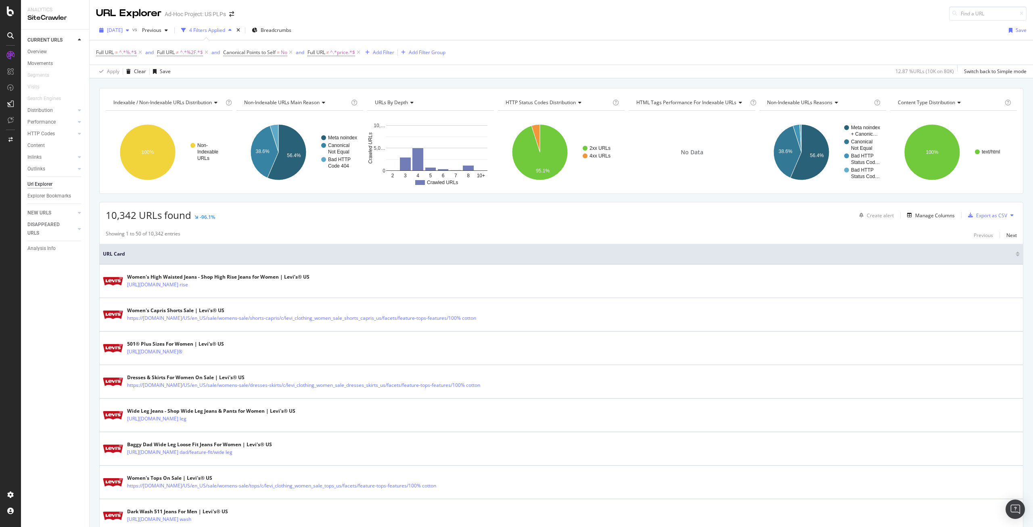
click at [132, 33] on div "2025 Sep. 8th" at bounding box center [114, 30] width 36 height 12
click at [123, 30] on span "2025 Sep. 8th" at bounding box center [115, 30] width 16 height 7
click at [114, 29] on span "2025 Sep. 8th" at bounding box center [115, 30] width 16 height 7
click at [114, 29] on span "[DATE]" at bounding box center [115, 30] width 16 height 7
click at [132, 50] on span "^.*%.*$" at bounding box center [128, 52] width 18 height 11
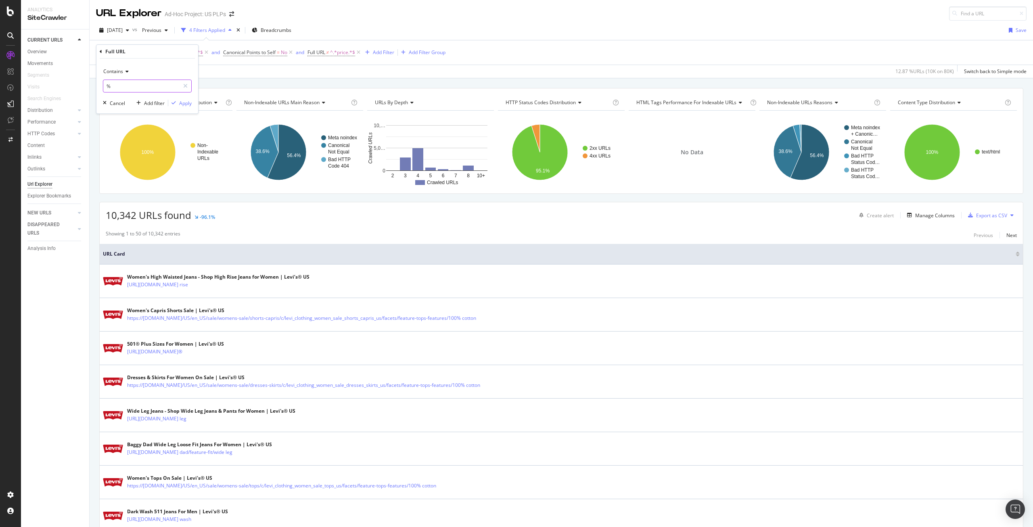
click at [134, 89] on input "%" at bounding box center [141, 86] width 76 height 13
click at [560, 59] on div "Full URL = ^.*%.*$ and Full URL ≠ ^.*%2F.*$ and Canonical Points to Self = No a…" at bounding box center [561, 52] width 931 height 24
click at [341, 53] on span "^.*price.*$" at bounding box center [342, 52] width 25 height 11
click at [338, 84] on input "price" at bounding box center [354, 86] width 76 height 13
click at [690, 28] on div "2025 Sep. 8th vs Previous 4 Filters Applied Breadcrumbs Save" at bounding box center [562, 32] width 944 height 16
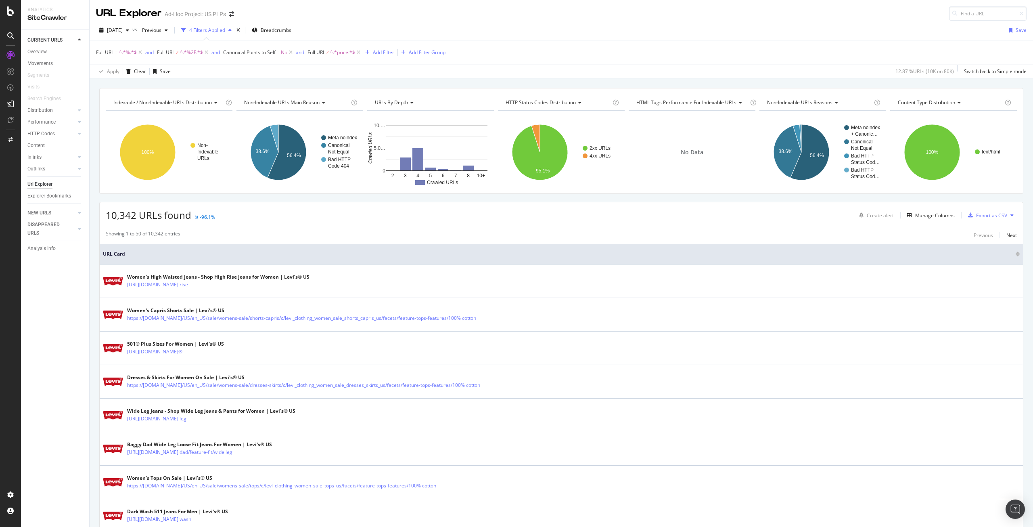
click at [350, 50] on span "^.*price.*$" at bounding box center [342, 52] width 25 height 11
click at [183, 53] on span "^.*%2F.*$" at bounding box center [191, 52] width 23 height 11
click at [204, 86] on input "%2F" at bounding box center [203, 86] width 76 height 13
click at [628, 59] on div "Full URL = ^.*%.*$ and Full URL ≠ ^.*%2F.*$ and Canonical Points to Self = No a…" at bounding box center [561, 52] width 931 height 24
click at [123, 32] on span "2025 Sep. 8th" at bounding box center [115, 30] width 16 height 7
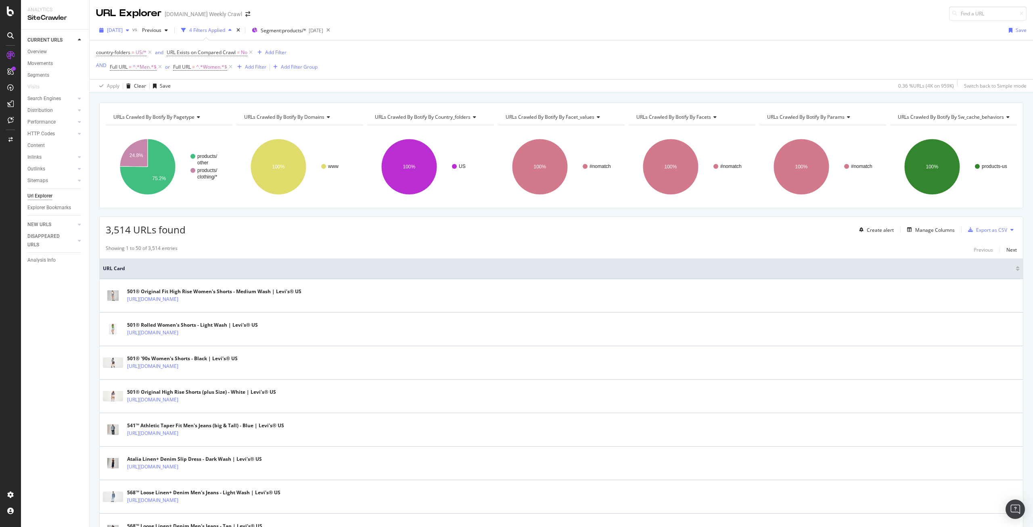
click at [132, 31] on div "button" at bounding box center [128, 30] width 10 height 5
click at [138, 58] on div "[DATE]" at bounding box center [129, 59] width 43 height 7
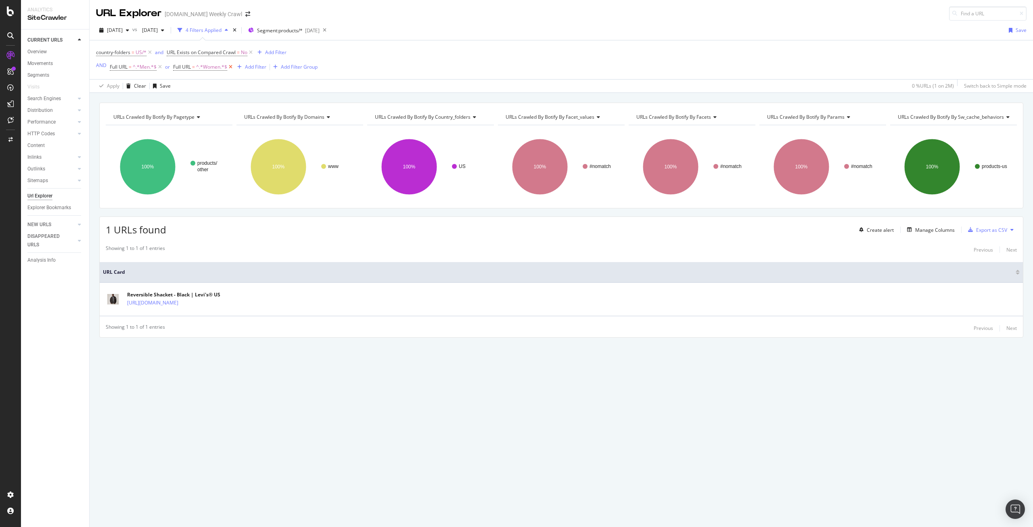
click at [228, 66] on icon at bounding box center [230, 67] width 7 height 8
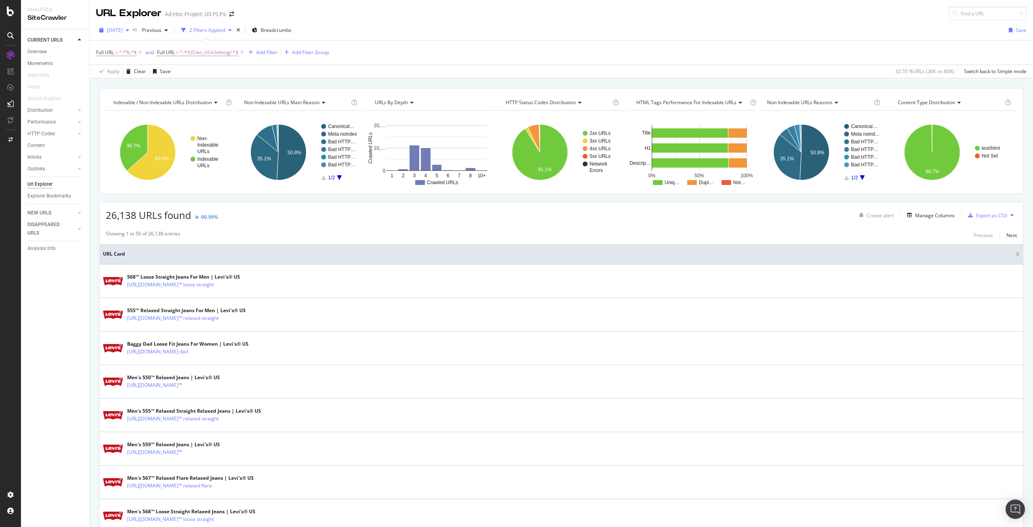
click at [120, 29] on span "2025 Sep. 8th" at bounding box center [115, 30] width 16 height 7
click at [436, 44] on div "Full URL = ^.*%.*$ and Full URL = ^.*/US/en_US/clothing/.*$ Add Filter Add Filt…" at bounding box center [561, 52] width 931 height 24
click at [209, 54] on span "^.*/US/en_US/clothing/.*$" at bounding box center [209, 52] width 59 height 11
click at [219, 84] on input "/US/en_US/clothing/" at bounding box center [203, 86] width 76 height 13
click at [692, 54] on div "Full URL = ^.*%.*$ and Full URL = ^.*/US/en_US/clothing/.*$ Add Filter Add Filt…" at bounding box center [561, 52] width 931 height 24
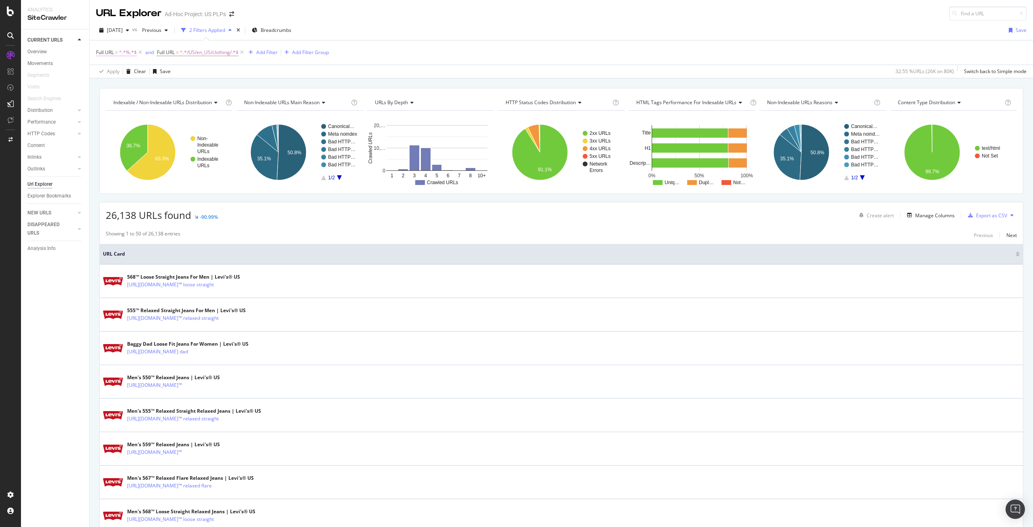
click at [124, 53] on span "^.*%.*$" at bounding box center [128, 52] width 18 height 11
click at [661, 59] on div "Full URL = ^.*%.*$ and Full URL = ^.*/US/en_US/clothing/.*$ Add Filter Add Filt…" at bounding box center [561, 52] width 931 height 24
click at [916, 217] on div "Manage Columns" at bounding box center [936, 215] width 40 height 7
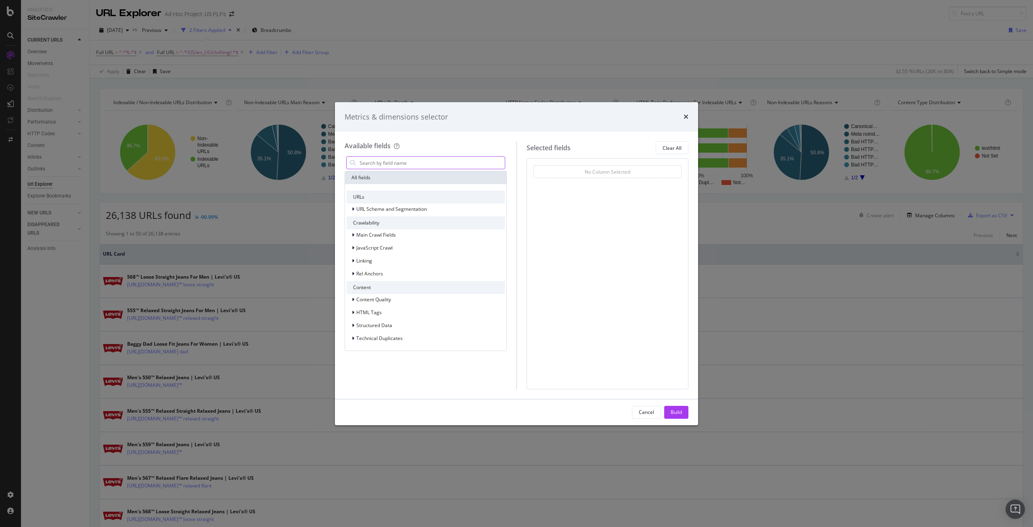
click at [428, 166] on input "modal" at bounding box center [432, 163] width 146 height 12
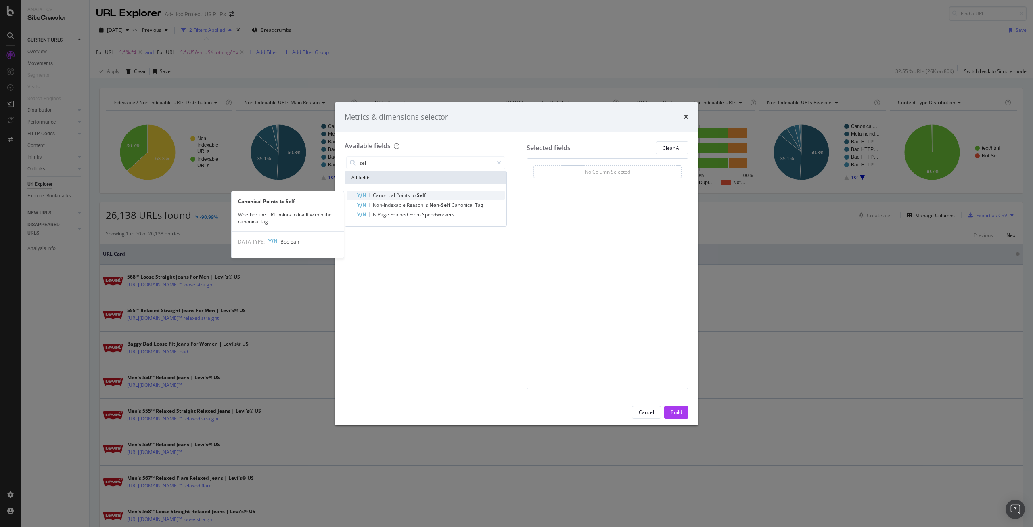
type input "sel"
click at [423, 191] on div "Canonical Points to Self" at bounding box center [430, 196] width 149 height 10
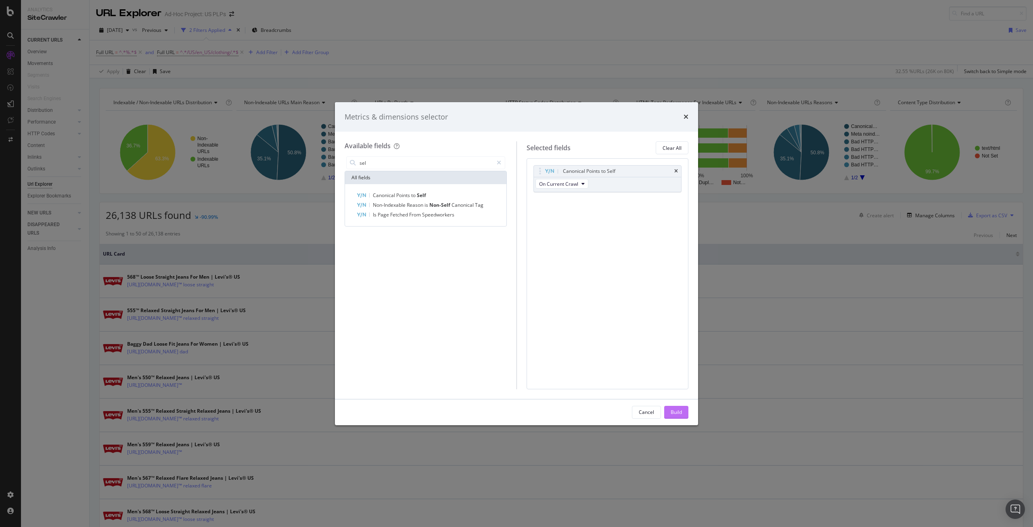
click at [683, 415] on button "Build" at bounding box center [676, 412] width 24 height 13
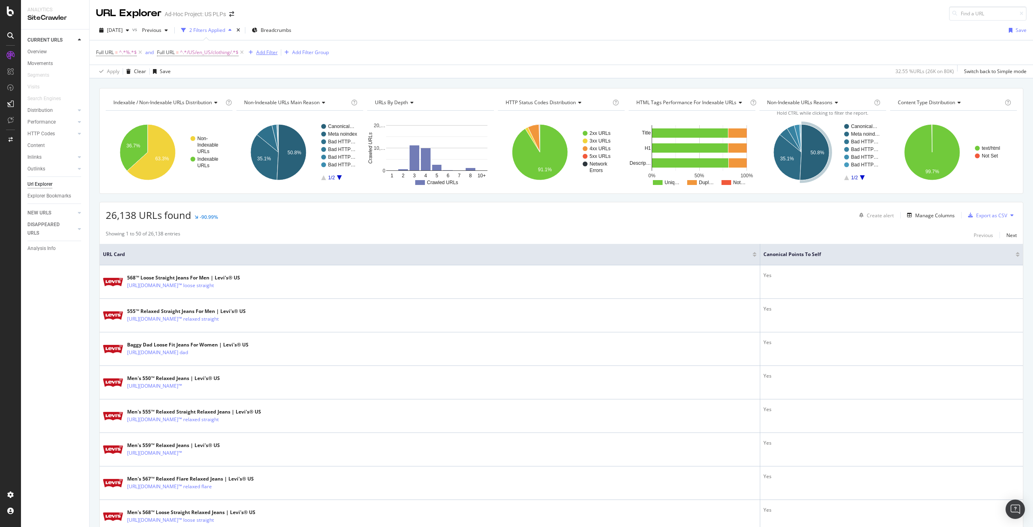
click at [263, 54] on div "Add Filter" at bounding box center [266, 52] width 21 height 7
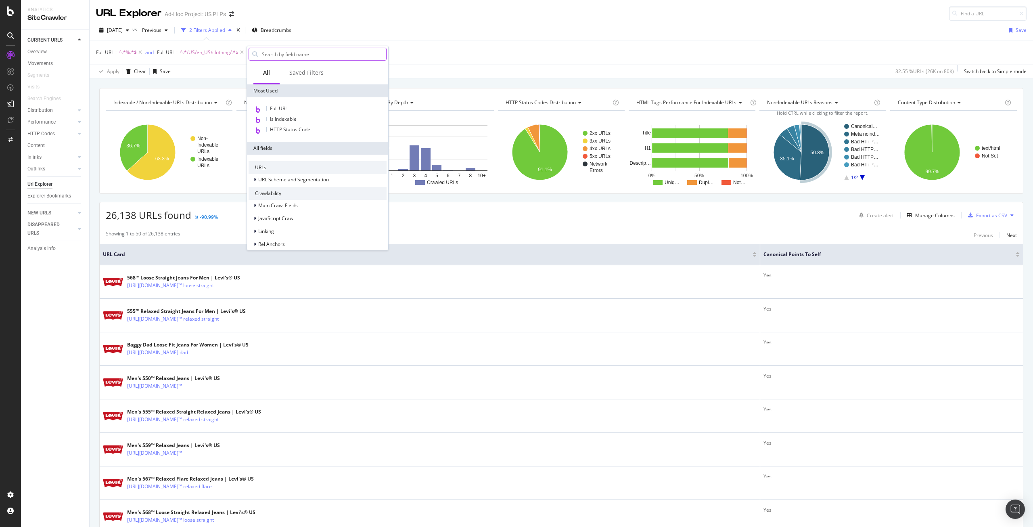
click at [279, 59] on input "text" at bounding box center [323, 54] width 125 height 12
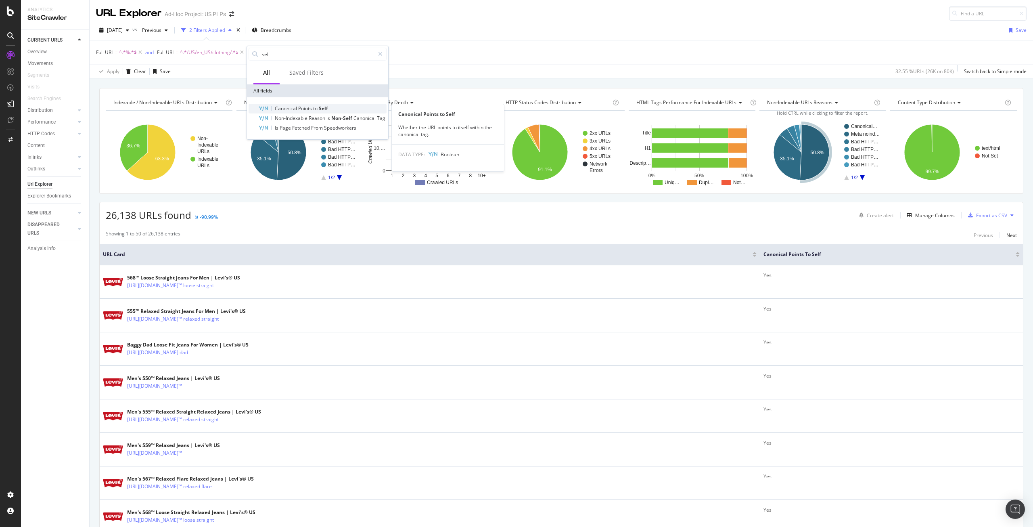
type input "sel"
click at [293, 107] on span "Canonical" at bounding box center [286, 108] width 23 height 7
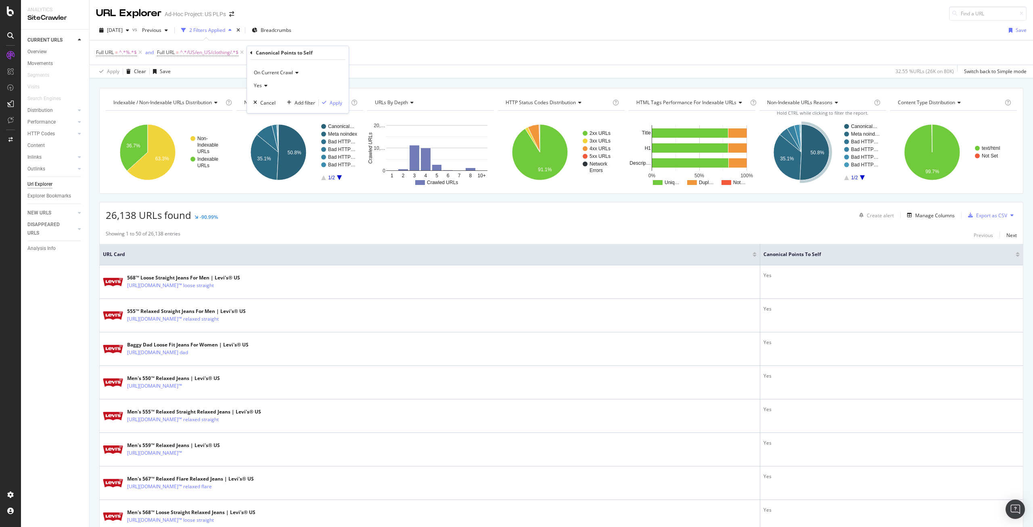
click at [284, 88] on div "Yes" at bounding box center [298, 85] width 89 height 13
click at [281, 115] on div "No" at bounding box center [299, 112] width 86 height 10
click at [338, 102] on div "Apply" at bounding box center [336, 102] width 13 height 7
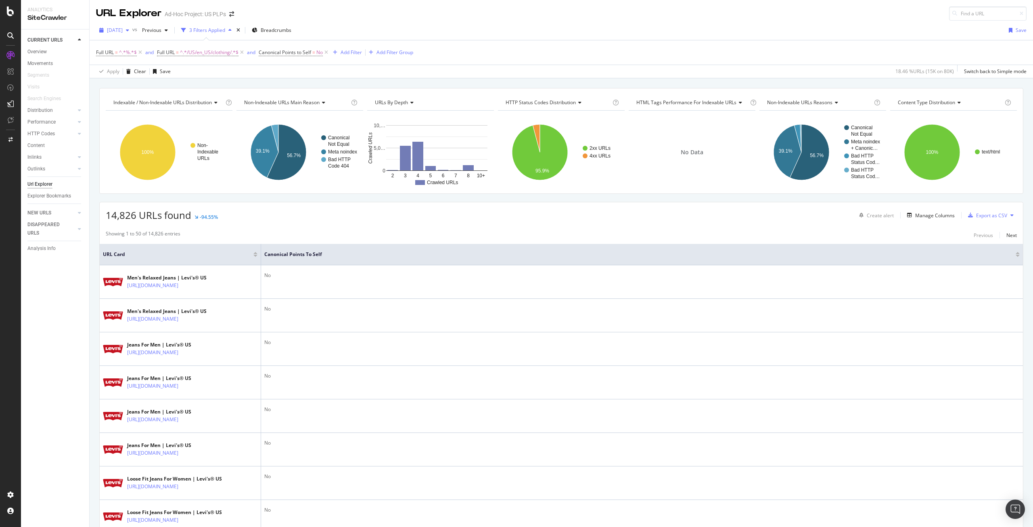
click at [132, 30] on div "button" at bounding box center [128, 30] width 10 height 5
click at [455, 21] on div "2025 Sep. 8th vs Previous 3 Filters Applied Breadcrumbs Save Full URL = ^.*%.*$…" at bounding box center [562, 50] width 944 height 58
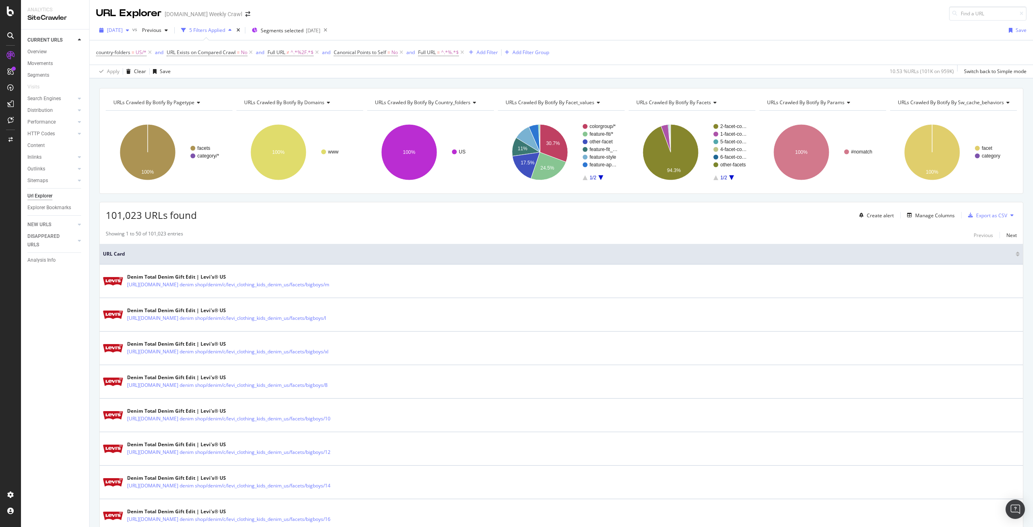
click at [123, 32] on span "[DATE]" at bounding box center [115, 30] width 16 height 7
click at [368, 16] on div "URL Explorer levi.com Weekly Crawl" at bounding box center [562, 10] width 944 height 21
click at [123, 30] on span "2025 Aug. 28th" at bounding box center [115, 30] width 16 height 7
click at [130, 58] on div "2025 Sep. 18th" at bounding box center [129, 59] width 43 height 7
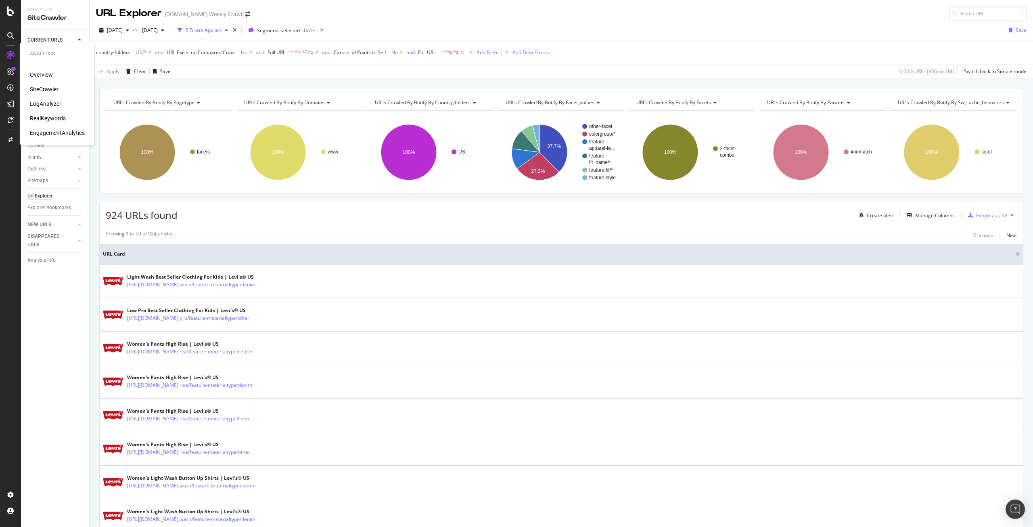
click at [53, 101] on div "LogAnalyzer" at bounding box center [45, 104] width 31 height 8
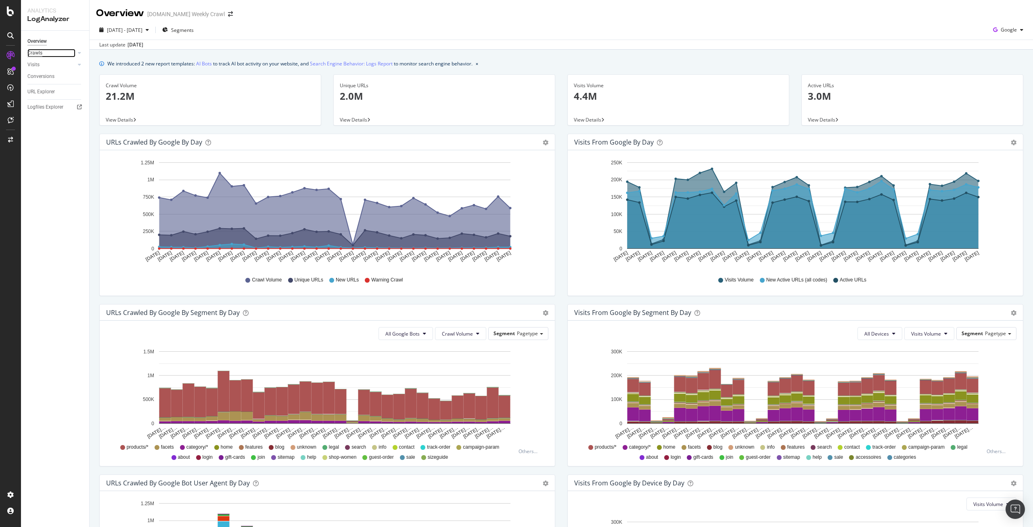
click at [38, 52] on div "Crawls" at bounding box center [34, 53] width 15 height 8
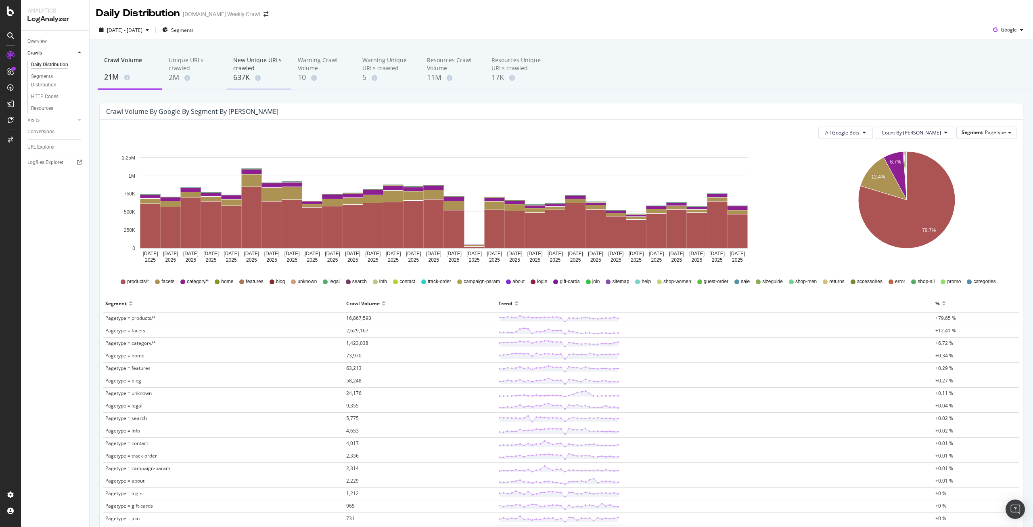
click at [248, 72] on div "New Unique URLs crawled" at bounding box center [259, 64] width 52 height 16
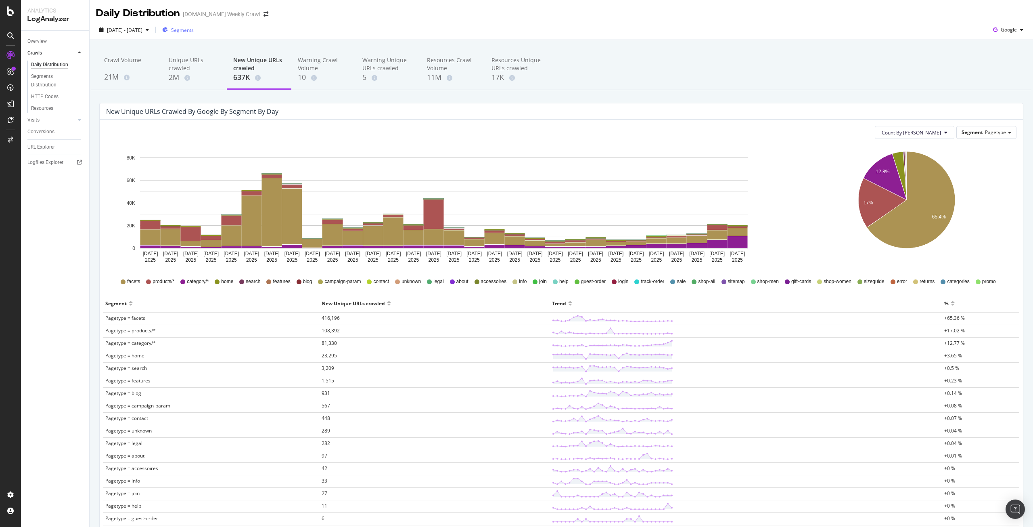
click at [194, 31] on span "Segments" at bounding box center [182, 30] width 23 height 7
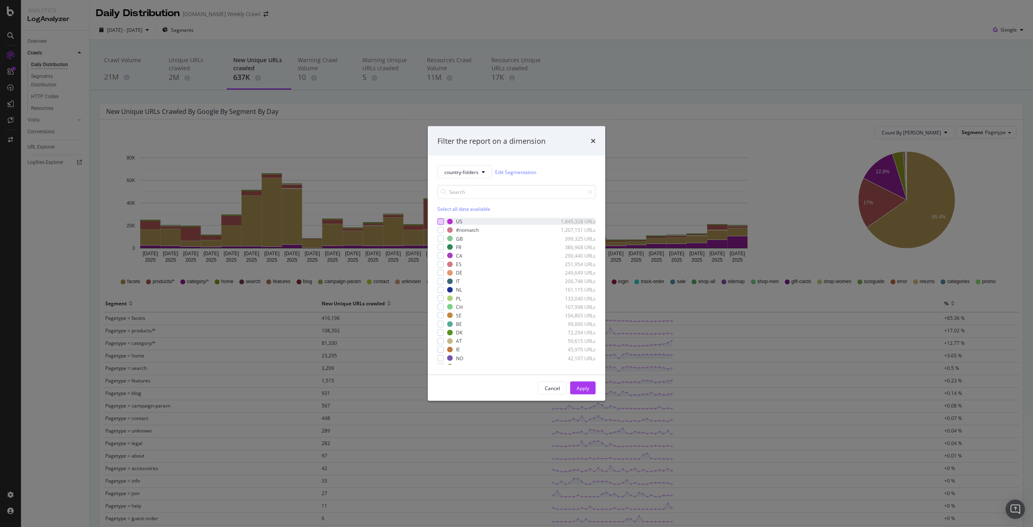
click at [444, 224] on div "modal" at bounding box center [441, 221] width 6 height 6
click at [586, 387] on div "Apply" at bounding box center [583, 387] width 13 height 7
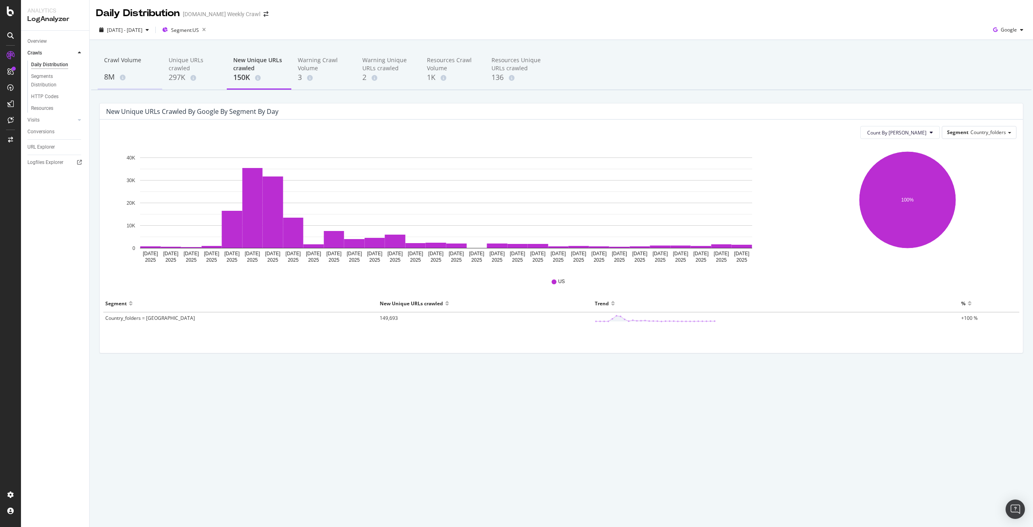
click at [125, 70] on div "Crawl Volume" at bounding box center [130, 63] width 52 height 15
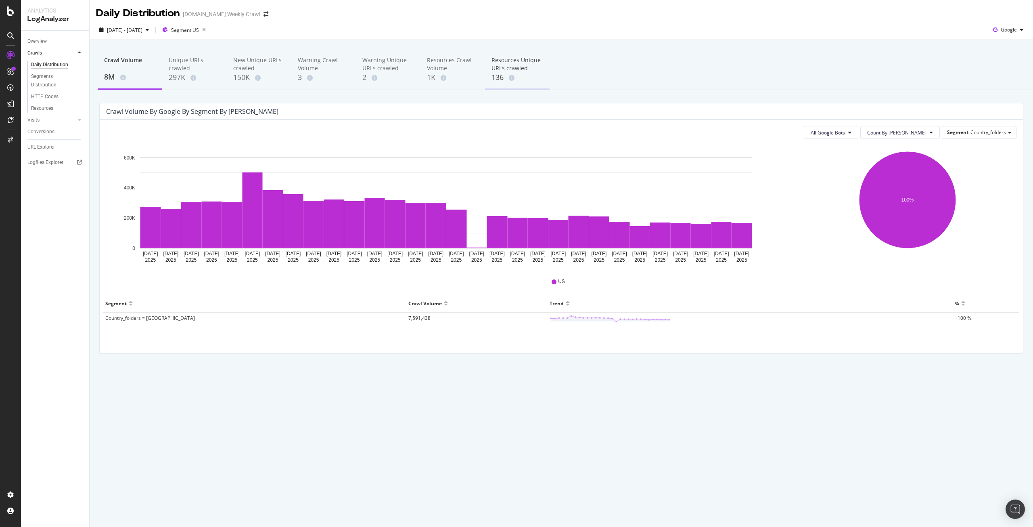
click at [510, 63] on div "Resources Unique URLs crawled" at bounding box center [518, 64] width 52 height 16
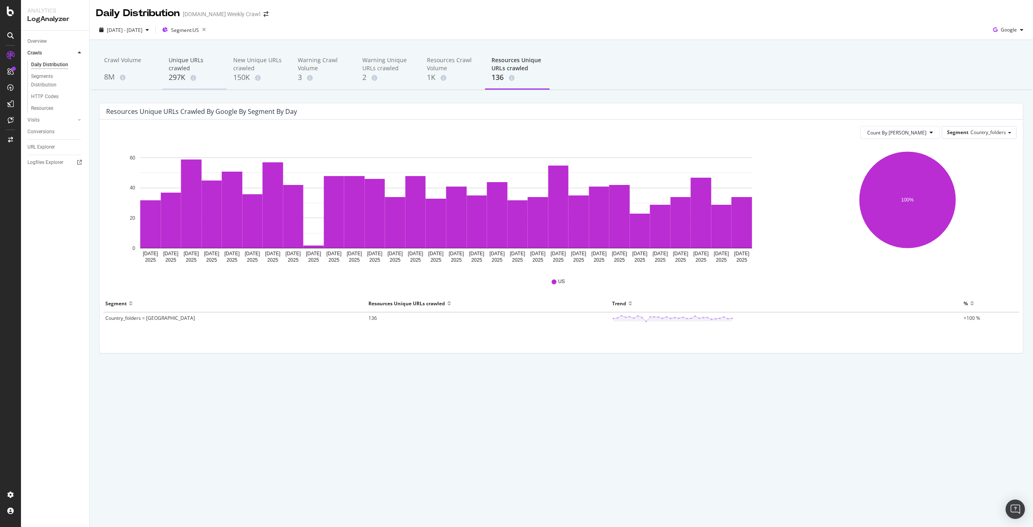
click at [168, 75] on div "Unique URLs crawled 297K" at bounding box center [194, 70] width 65 height 40
